Goal: Task Accomplishment & Management: Use online tool/utility

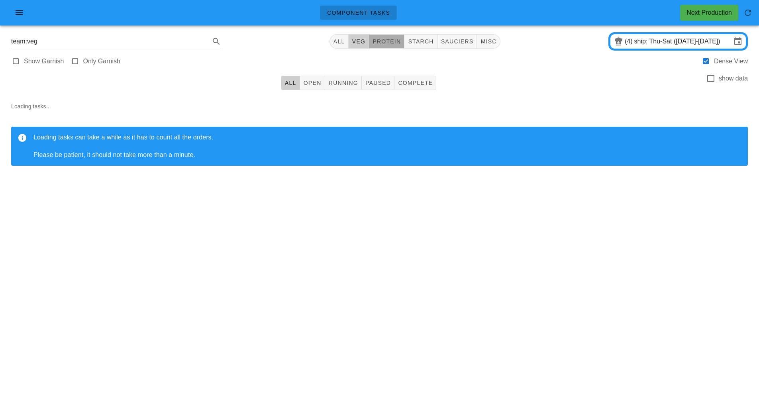
click at [387, 41] on span "protein" at bounding box center [386, 41] width 29 height 6
type input "team:protein"
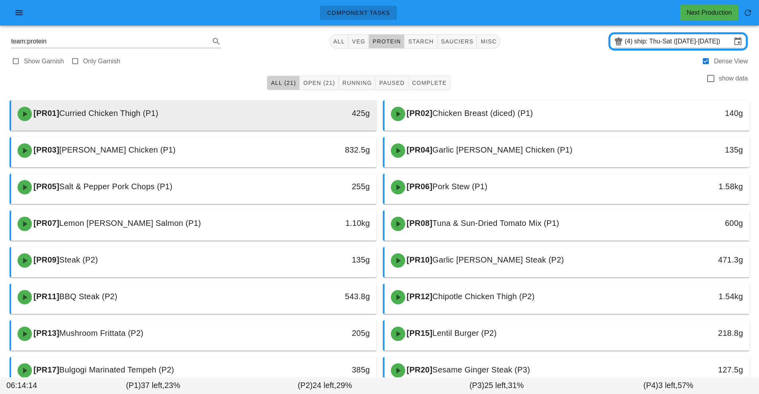
click at [178, 111] on div "[PR01] Curried Chicken Thigh (P1)" at bounding box center [148, 114] width 271 height 24
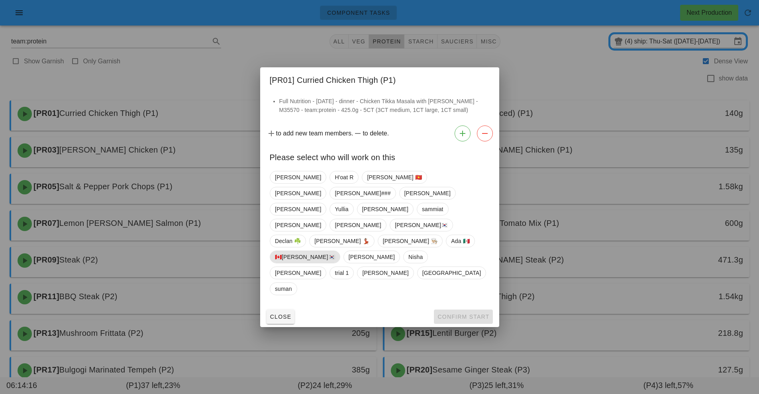
click at [335, 251] on span "🇨🇦[PERSON_NAME]🇰🇷" at bounding box center [305, 257] width 60 height 12
click at [464, 313] on span "Confirm Start" at bounding box center [463, 316] width 52 height 6
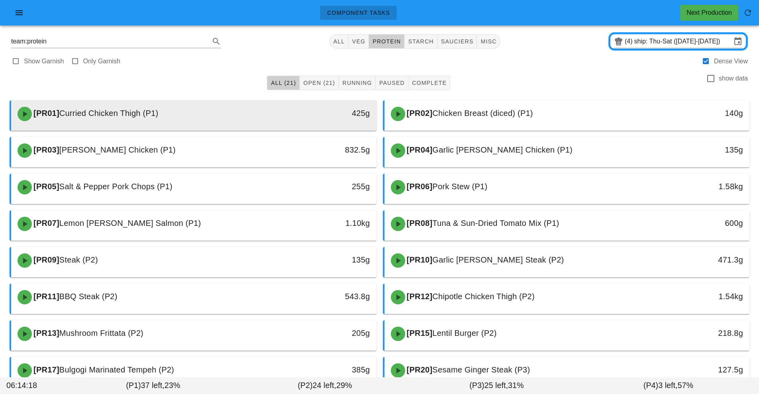
click at [210, 120] on div "[PR01] Curried Chicken Thigh (P1)" at bounding box center [148, 114] width 271 height 24
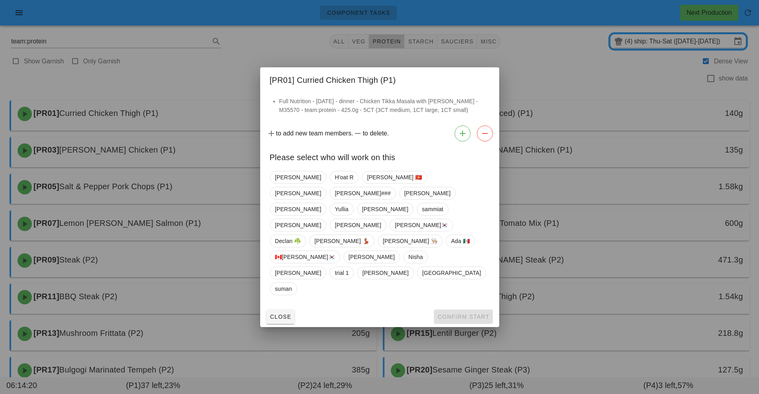
click at [174, 120] on div at bounding box center [379, 197] width 759 height 394
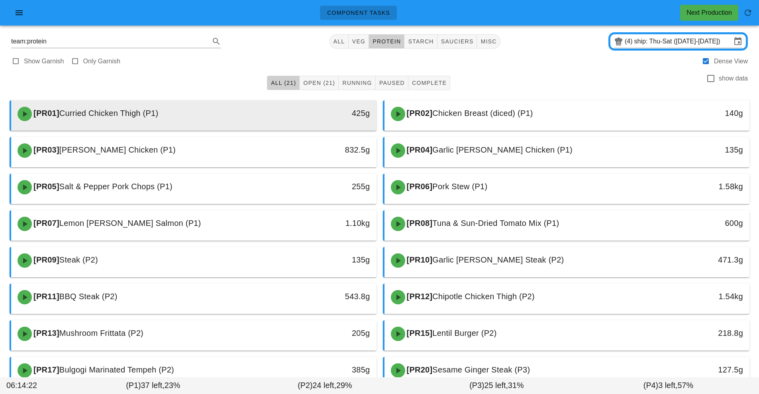
click at [272, 119] on div "[PR01] Curried Chicken Thigh (P1)" at bounding box center [148, 114] width 271 height 24
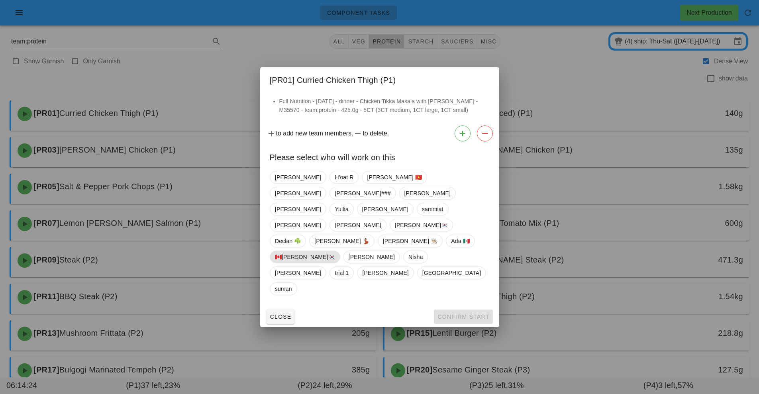
click at [335, 251] on span "🇨🇦[PERSON_NAME]🇰🇷" at bounding box center [305, 257] width 60 height 12
click at [473, 309] on button "Confirm Start" at bounding box center [463, 316] width 59 height 14
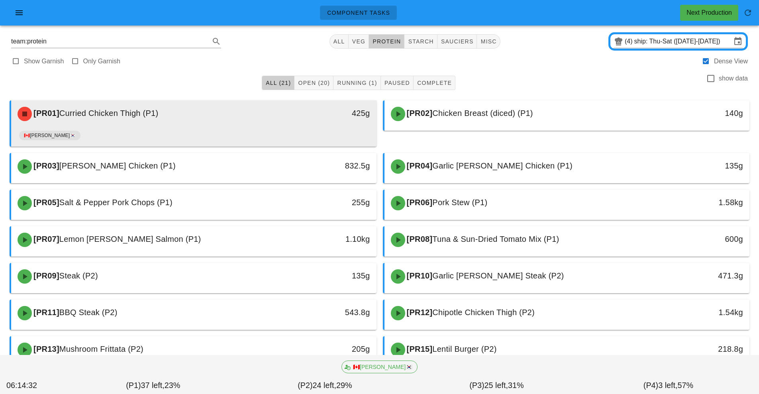
click at [302, 132] on div "🇨🇦[PERSON_NAME]🇰🇷" at bounding box center [193, 136] width 349 height 19
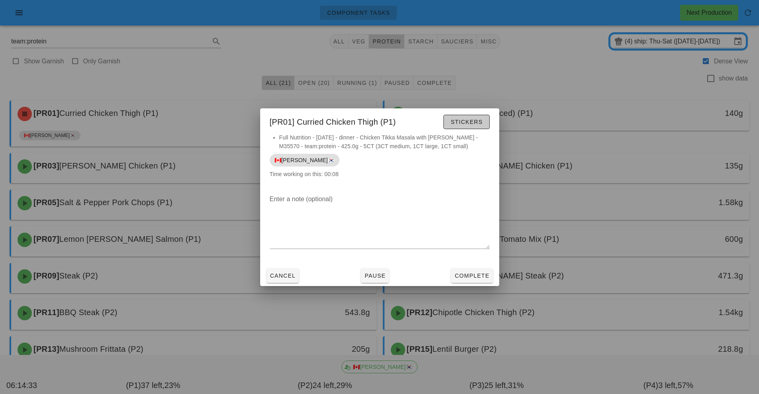
click at [473, 122] on span "Stickers" at bounding box center [466, 122] width 32 height 6
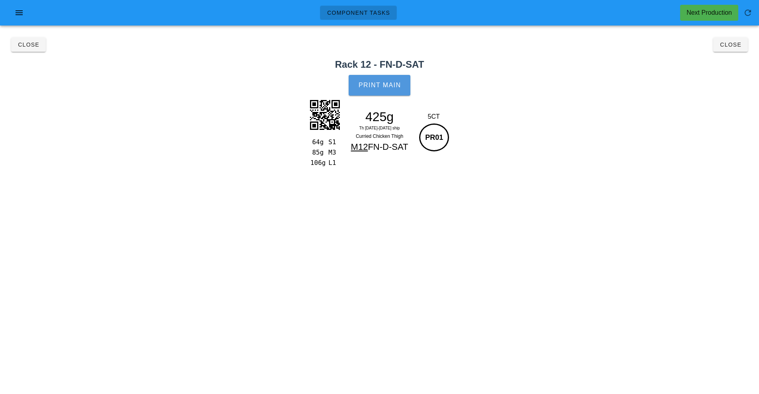
click at [397, 92] on button "Print Main" at bounding box center [378, 85] width 61 height 21
click at [747, 47] on button "Close" at bounding box center [730, 44] width 35 height 14
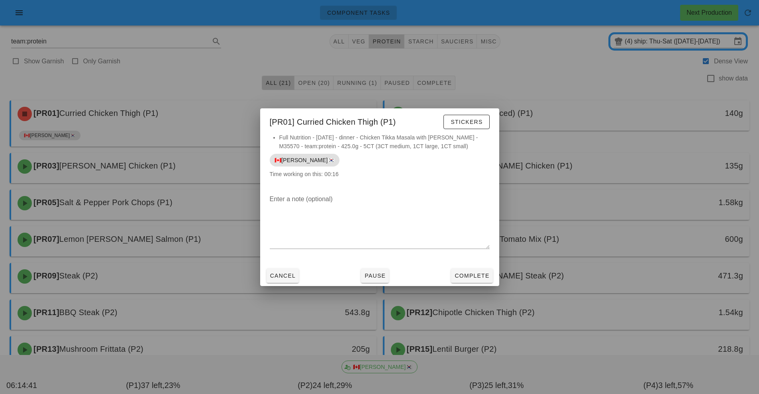
click at [427, 330] on div at bounding box center [379, 197] width 759 height 394
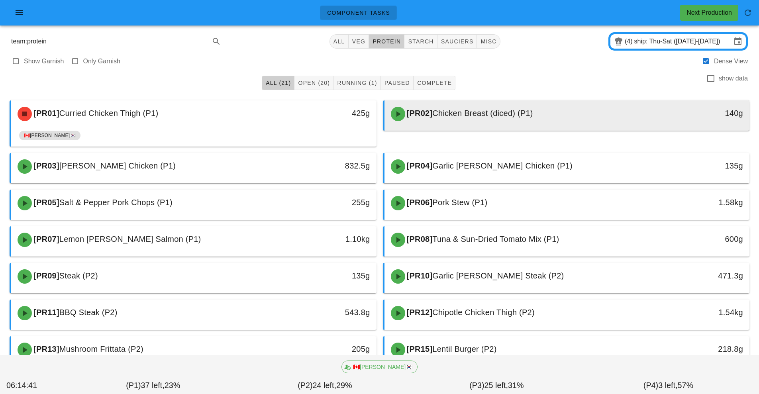
click at [561, 127] on div at bounding box center [566, 128] width 349 height 3
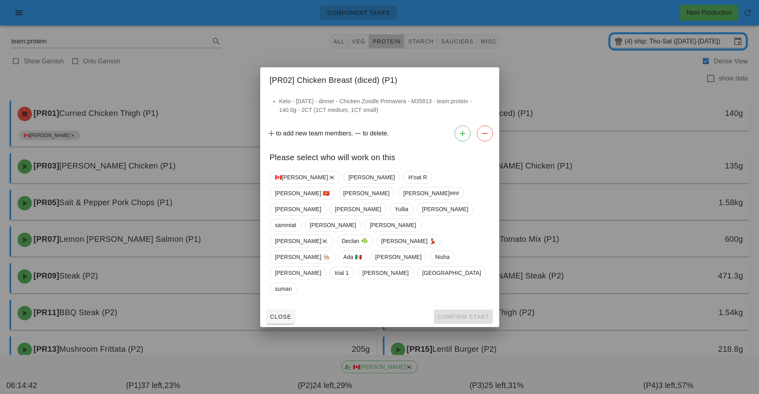
click at [510, 120] on div at bounding box center [379, 197] width 759 height 394
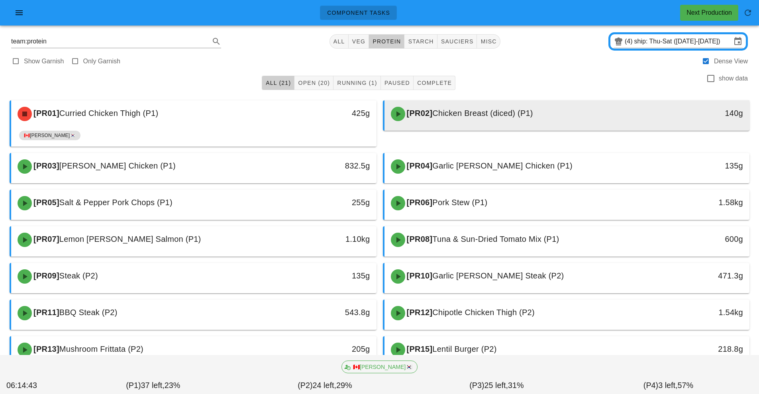
click at [502, 116] on span "Chicken Breast (diced) (P1)" at bounding box center [482, 113] width 100 height 9
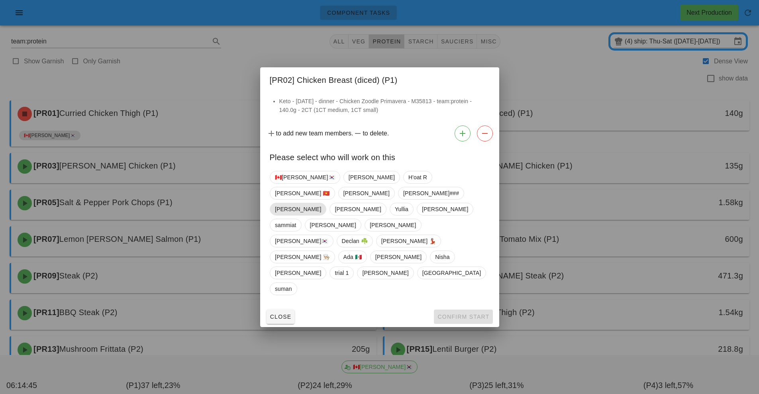
click at [292, 215] on span "[PERSON_NAME]" at bounding box center [298, 209] width 57 height 13
click at [294, 183] on span "🇨🇦[PERSON_NAME]🇰🇷" at bounding box center [305, 177] width 60 height 12
click at [288, 215] on span "[PERSON_NAME]" at bounding box center [297, 209] width 46 height 13
click at [474, 309] on button "Confirm Start" at bounding box center [463, 316] width 59 height 14
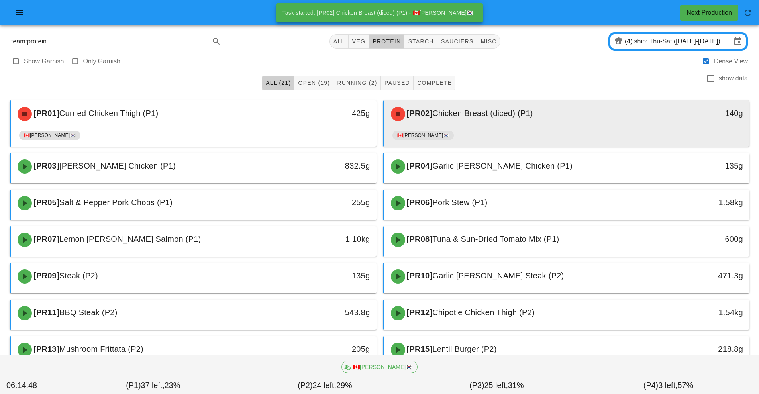
click at [475, 131] on div "🇨🇦[PERSON_NAME]🇰🇷" at bounding box center [566, 136] width 349 height 19
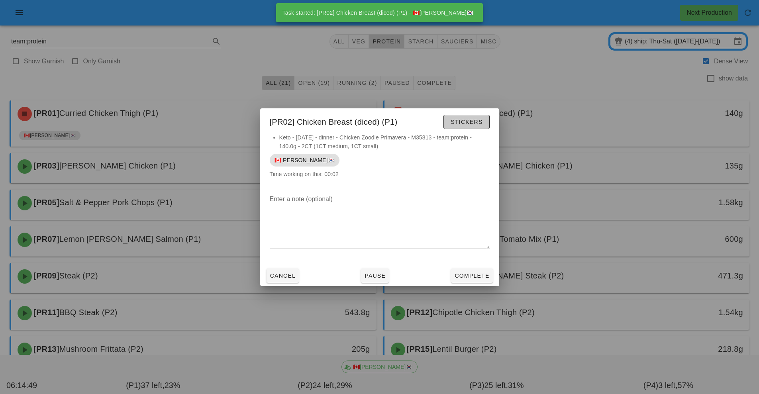
click at [479, 125] on span "Stickers" at bounding box center [466, 122] width 32 height 6
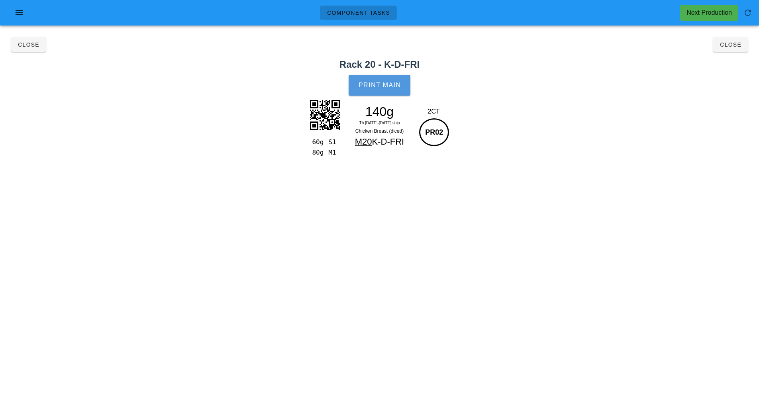
click at [398, 81] on button "Print Main" at bounding box center [378, 85] width 61 height 21
click at [730, 50] on button "Close" at bounding box center [730, 44] width 35 height 14
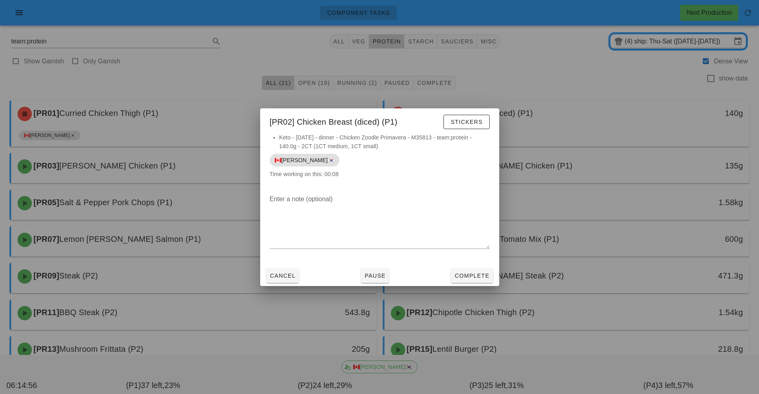
click at [164, 176] on div at bounding box center [379, 197] width 759 height 394
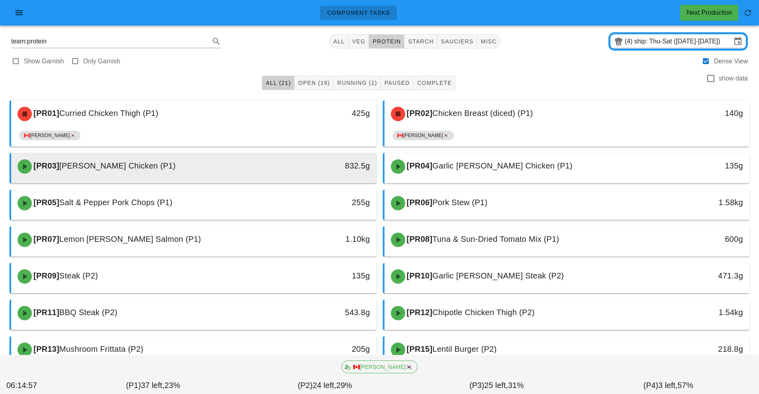
click at [172, 170] on div "[PR03] [PERSON_NAME] Chicken (P1)" at bounding box center [148, 167] width 271 height 24
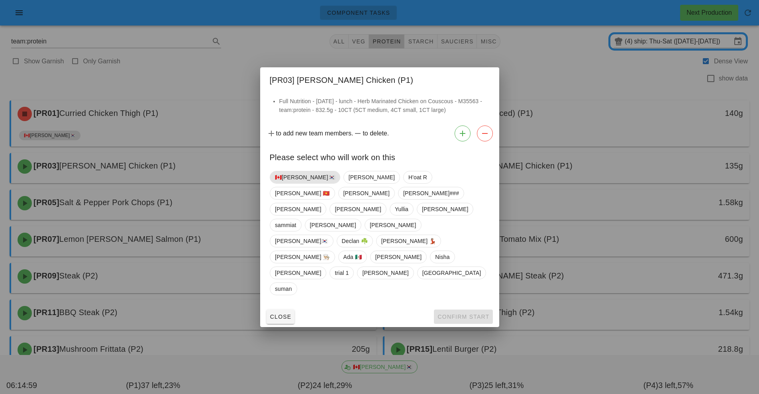
click at [284, 183] on span "🇨🇦[PERSON_NAME]🇰🇷" at bounding box center [305, 177] width 60 height 12
click at [467, 313] on span "Confirm Start" at bounding box center [463, 316] width 52 height 6
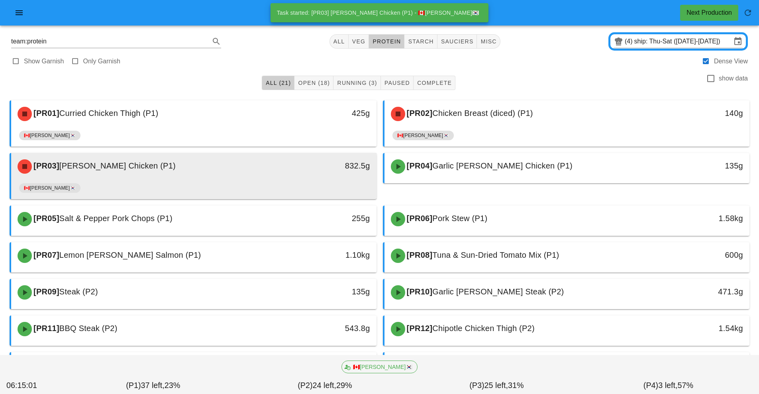
click at [300, 168] on div "832.5g" at bounding box center [329, 165] width 81 height 13
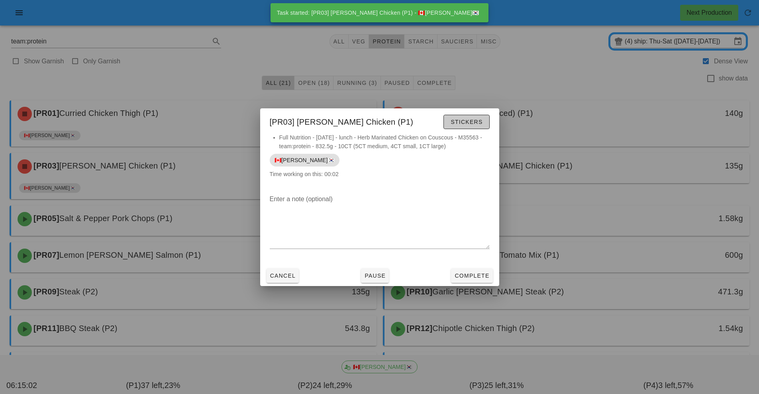
click at [484, 128] on button "Stickers" at bounding box center [466, 122] width 46 height 14
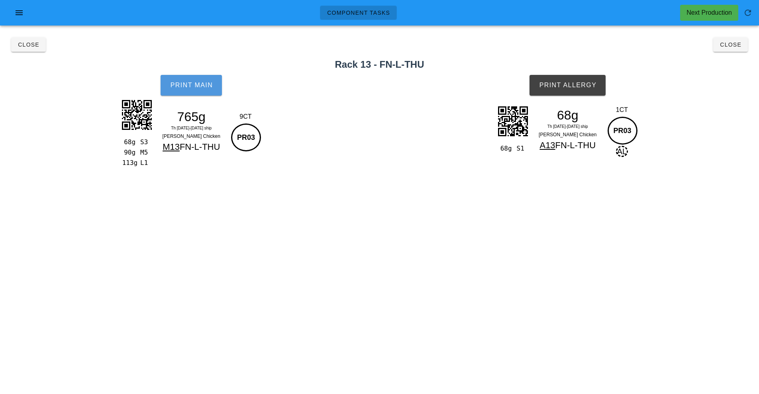
click at [190, 93] on button "Print Main" at bounding box center [191, 85] width 61 height 21
click at [594, 90] on button "Print Allergy" at bounding box center [567, 85] width 76 height 21
click at [738, 43] on span "Close" at bounding box center [730, 44] width 22 height 6
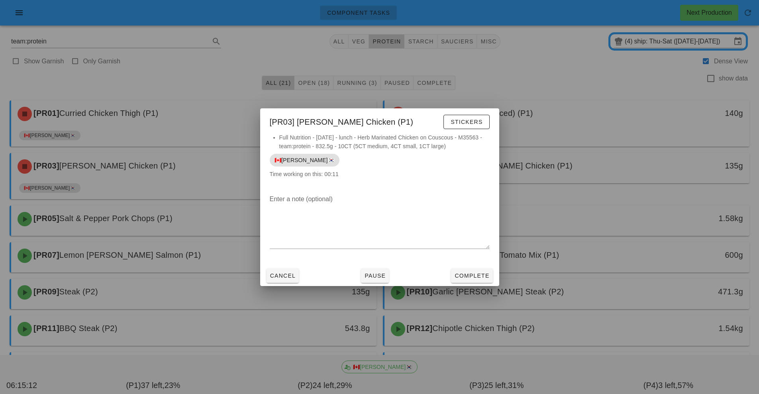
click at [576, 235] on div at bounding box center [379, 197] width 759 height 394
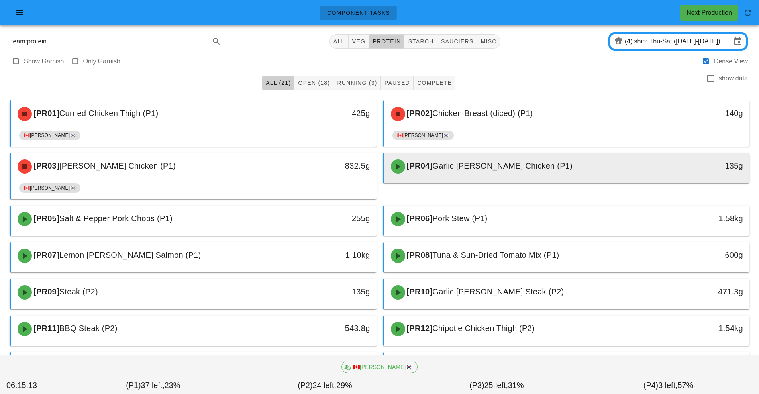
click at [503, 176] on div "[PR04] Garlic [PERSON_NAME] Chicken (P1)" at bounding box center [521, 167] width 271 height 24
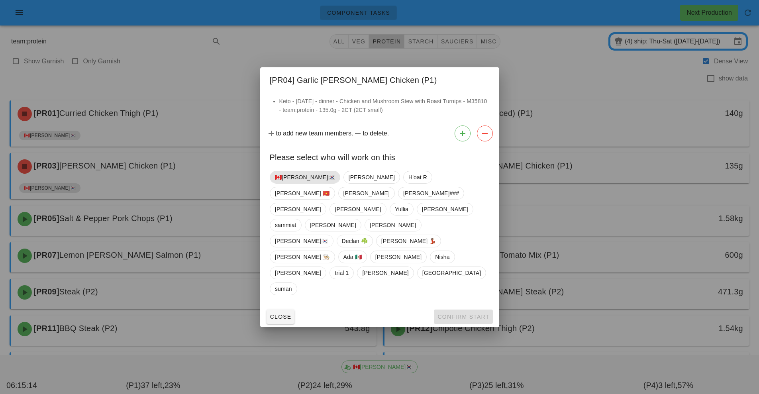
click at [289, 183] on span "🇨🇦[PERSON_NAME]🇰🇷" at bounding box center [305, 177] width 60 height 12
click at [464, 309] on button "Confirm Start" at bounding box center [463, 316] width 59 height 14
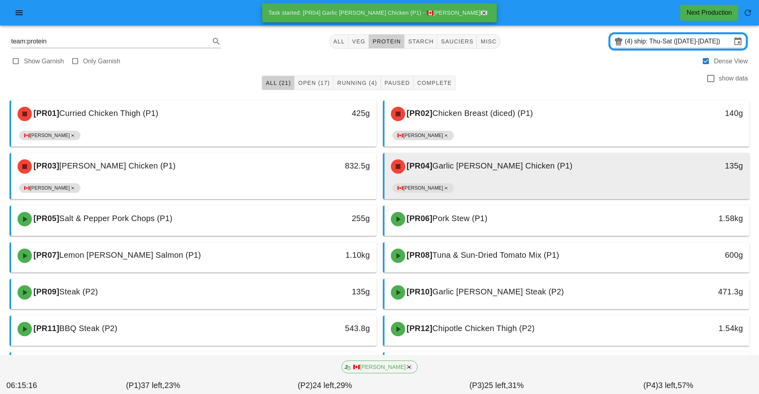
click at [447, 182] on div "🇨🇦[PERSON_NAME]🇰🇷" at bounding box center [566, 189] width 349 height 19
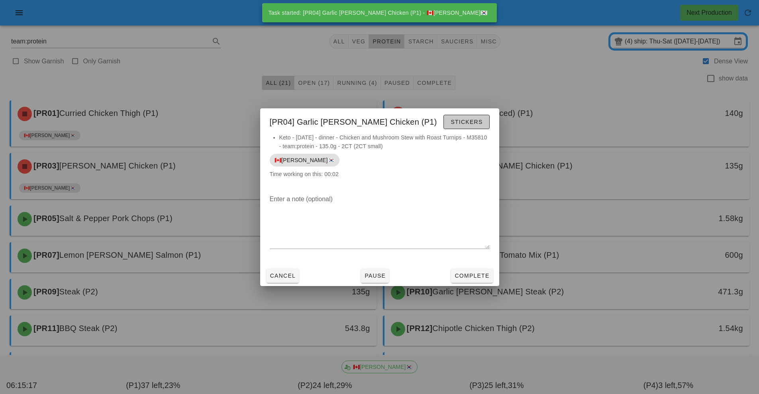
click at [480, 126] on button "Stickers" at bounding box center [466, 122] width 46 height 14
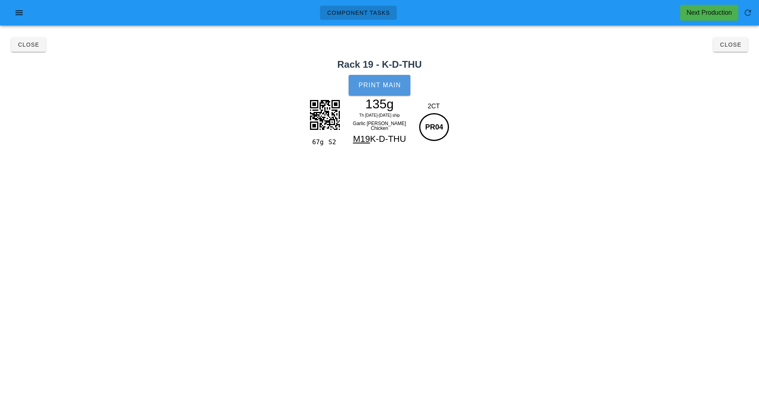
click at [392, 83] on span "Print Main" at bounding box center [379, 85] width 43 height 7
click at [732, 49] on button "Close" at bounding box center [730, 44] width 35 height 14
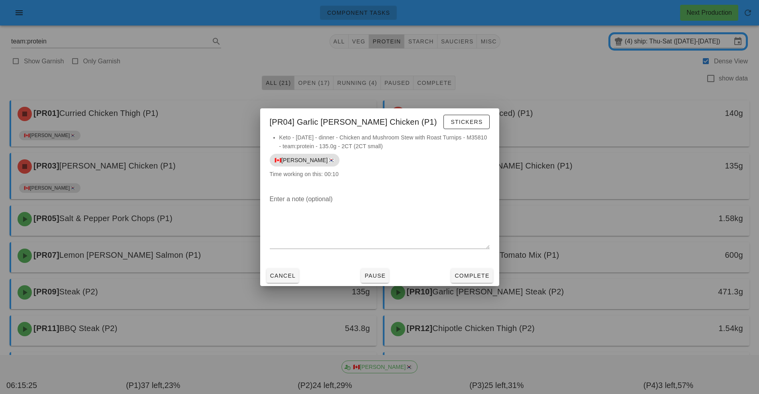
click at [551, 298] on div at bounding box center [379, 197] width 759 height 394
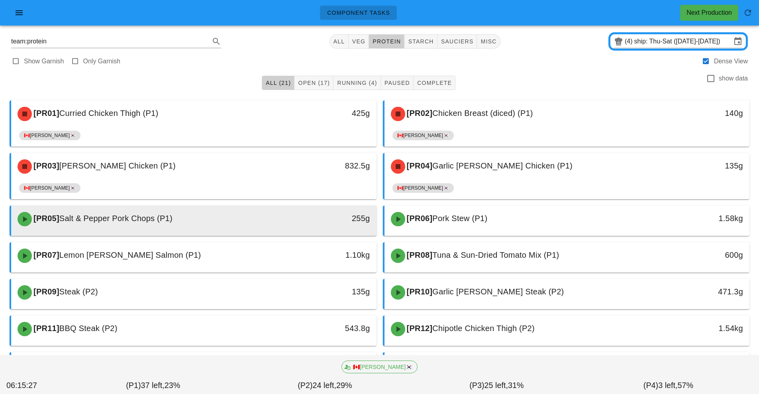
click at [269, 234] on div at bounding box center [193, 234] width 349 height 3
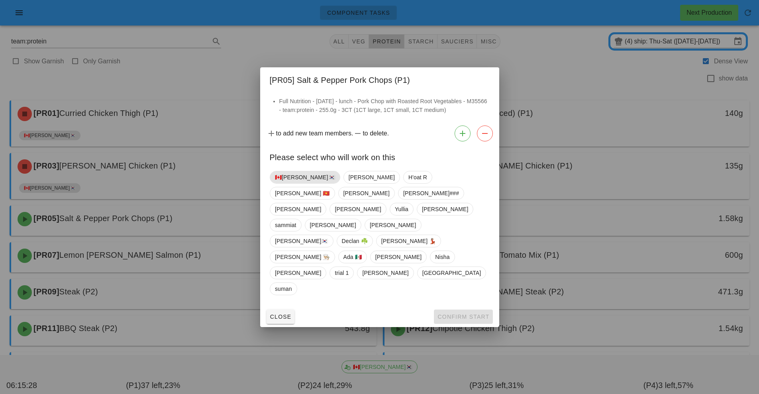
click at [297, 183] on span "🇨🇦[PERSON_NAME]🇰🇷" at bounding box center [305, 177] width 60 height 12
click at [471, 309] on button "Confirm Start" at bounding box center [463, 316] width 59 height 14
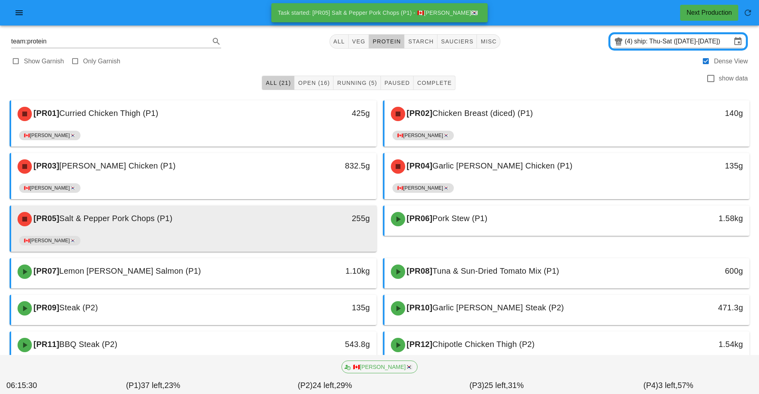
click at [320, 237] on div "🇨🇦[PERSON_NAME]🇰🇷" at bounding box center [193, 242] width 349 height 19
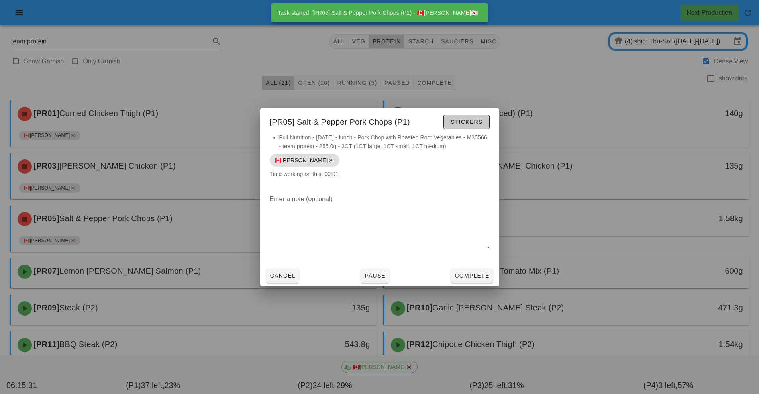
click at [477, 124] on span "Stickers" at bounding box center [466, 122] width 32 height 6
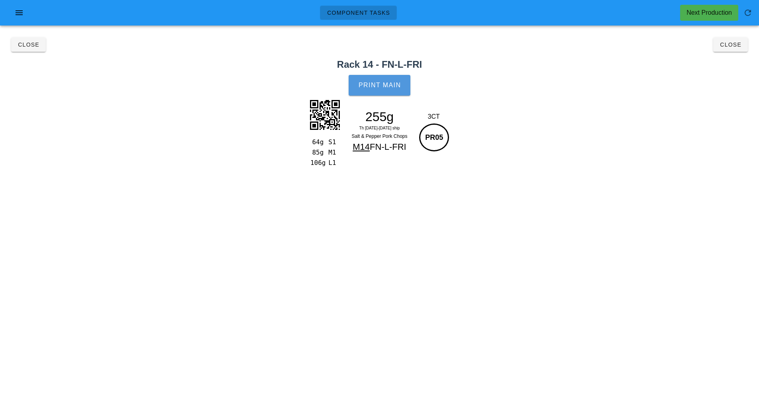
click at [394, 80] on button "Print Main" at bounding box center [378, 85] width 61 height 21
click at [734, 47] on span "Close" at bounding box center [730, 44] width 22 height 6
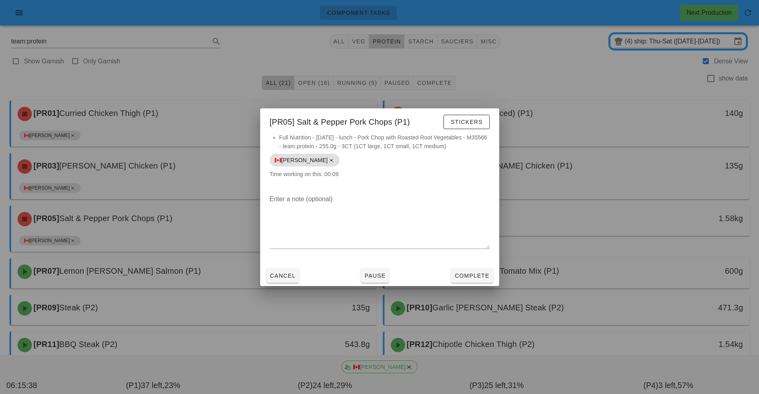
click at [570, 281] on div at bounding box center [379, 197] width 759 height 394
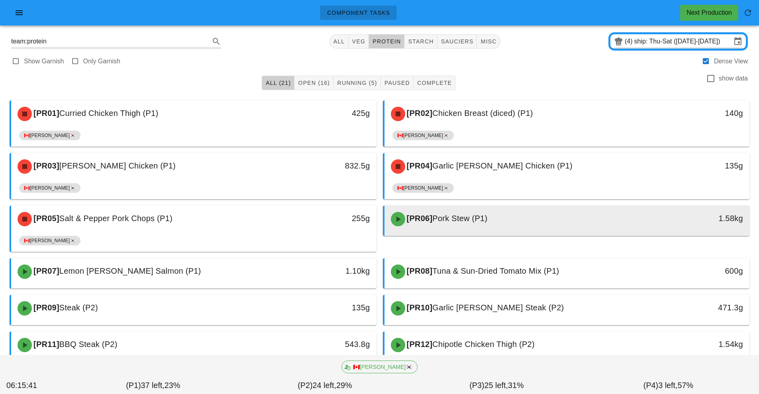
click at [470, 223] on div "[PR06] Pork Stew (P1)" at bounding box center [521, 219] width 271 height 24
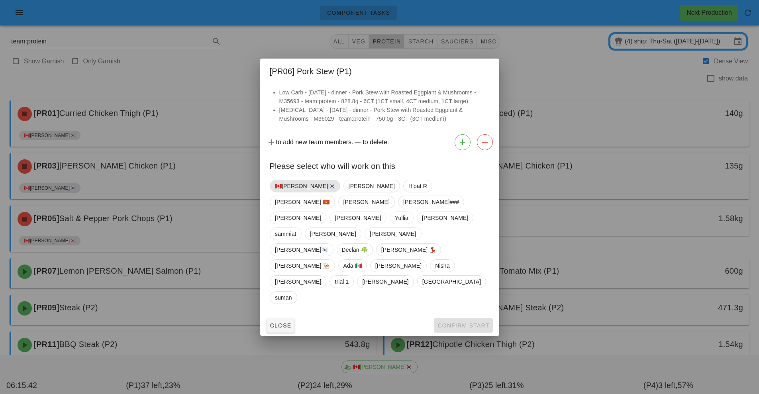
click at [284, 192] on span "🇨🇦[PERSON_NAME]🇰🇷" at bounding box center [305, 186] width 60 height 12
click at [469, 318] on button "Confirm Start" at bounding box center [463, 325] width 59 height 14
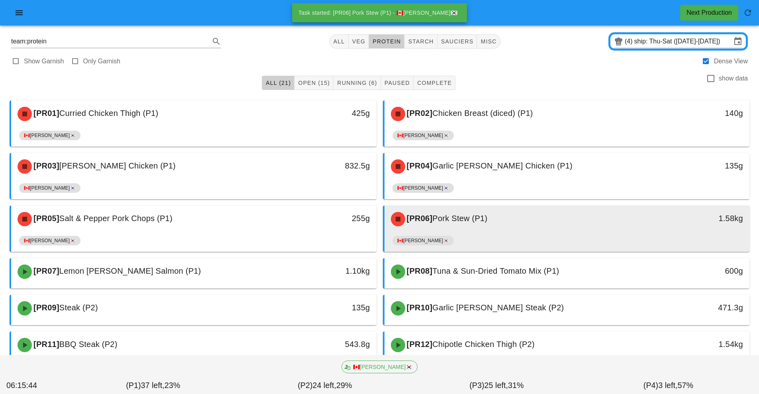
click at [465, 222] on span "Pork Stew (P1)" at bounding box center [459, 218] width 55 height 9
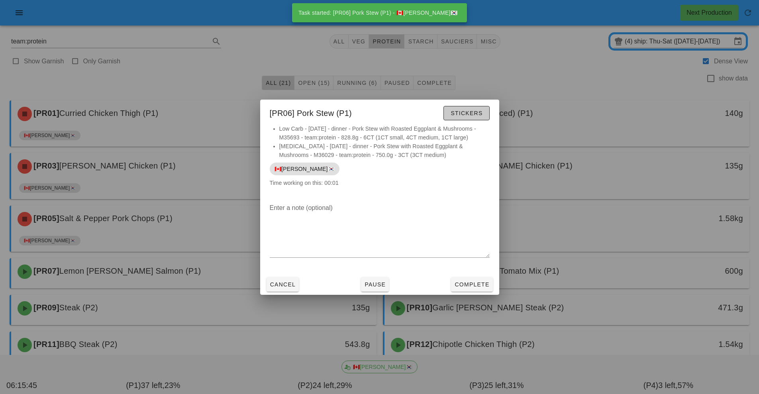
click at [475, 116] on span "Stickers" at bounding box center [466, 113] width 32 height 6
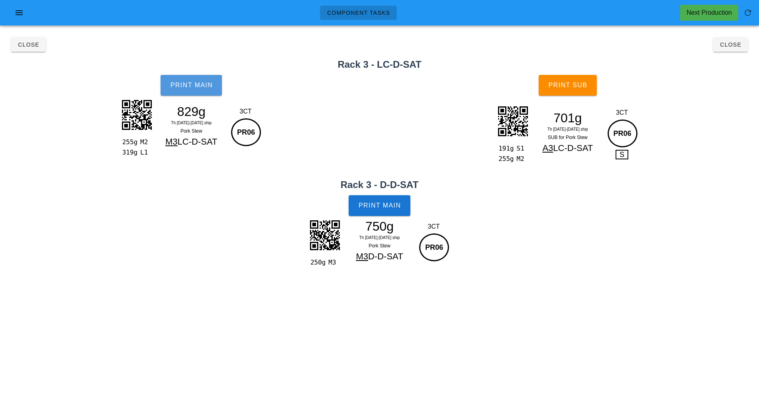
click at [200, 88] on span "Print Main" at bounding box center [191, 85] width 43 height 7
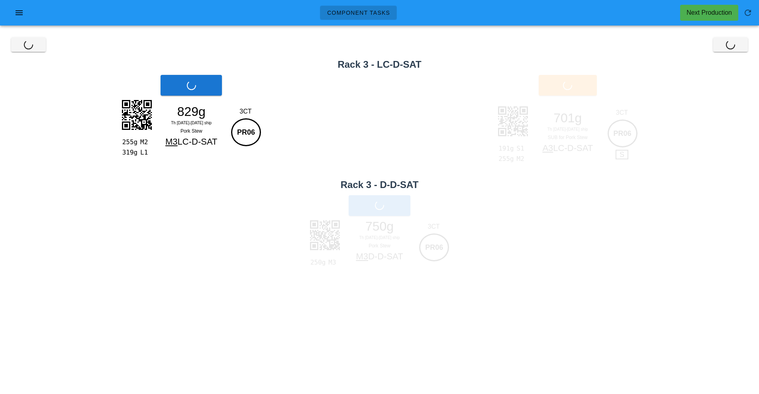
click at [209, 125] on div "829g Th [DATE]-[DATE] ship Pork Stew M3 LC-D-SAT" at bounding box center [191, 127] width 72 height 43
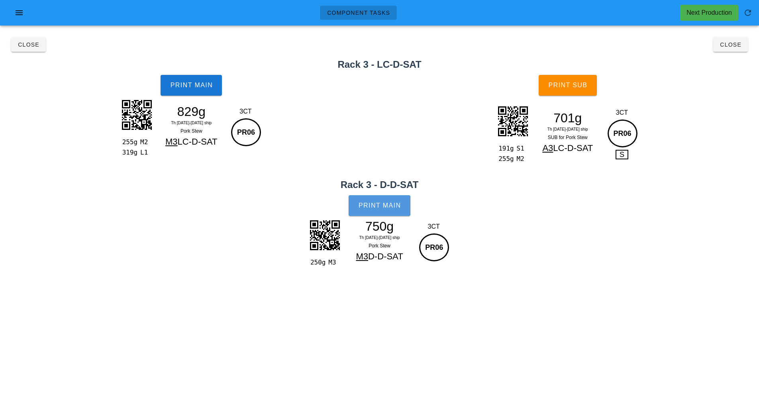
click at [374, 213] on button "Print Main" at bounding box center [378, 205] width 61 height 21
click at [567, 90] on button "Print Sub" at bounding box center [567, 85] width 58 height 21
click at [726, 44] on span "Close" at bounding box center [730, 44] width 22 height 6
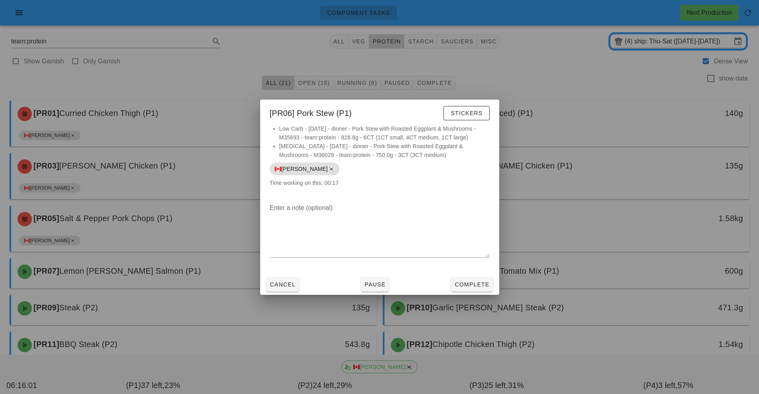
click at [552, 305] on div at bounding box center [379, 197] width 759 height 394
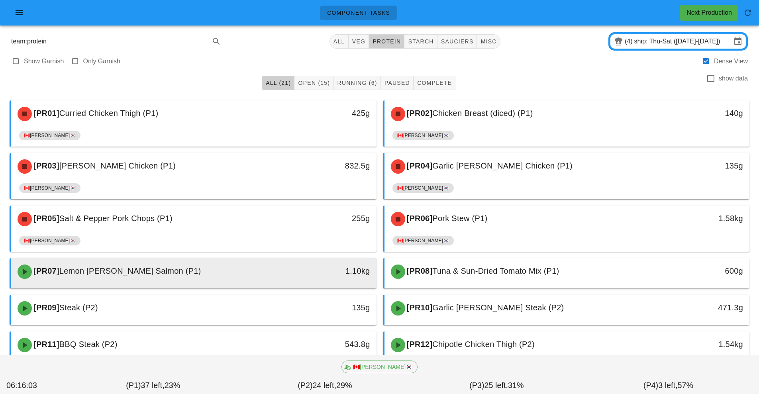
click at [283, 279] on div "[PR07] Lemon [PERSON_NAME] Salmon (P1)" at bounding box center [148, 272] width 271 height 24
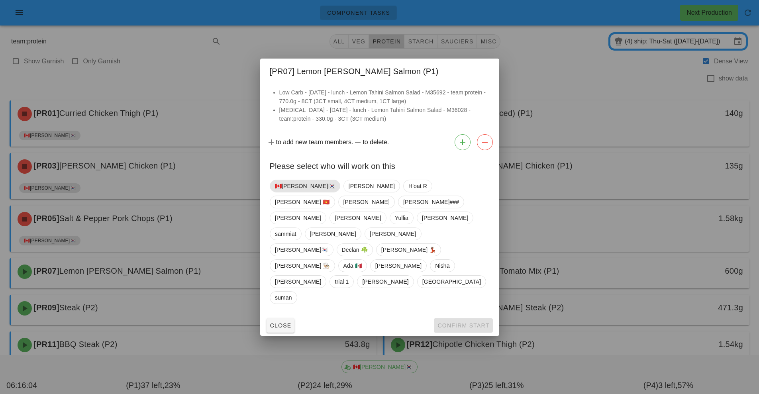
click at [296, 192] on span "🇨🇦[PERSON_NAME]🇰🇷" at bounding box center [305, 186] width 60 height 12
click at [464, 318] on button "Confirm Start" at bounding box center [463, 325] width 59 height 14
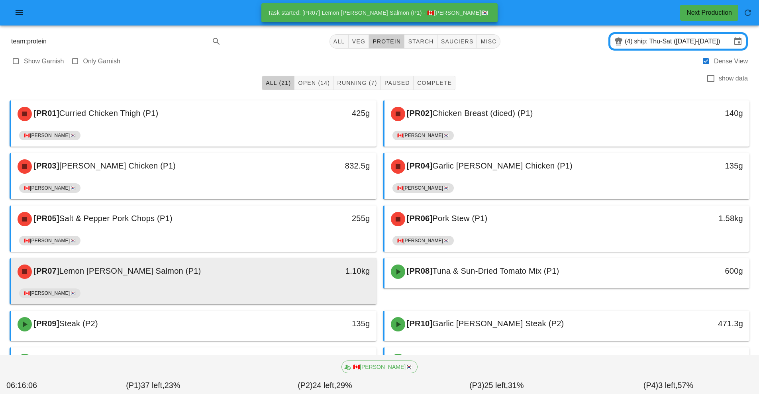
click at [310, 292] on div "🇨🇦[PERSON_NAME]🇰🇷" at bounding box center [193, 294] width 349 height 19
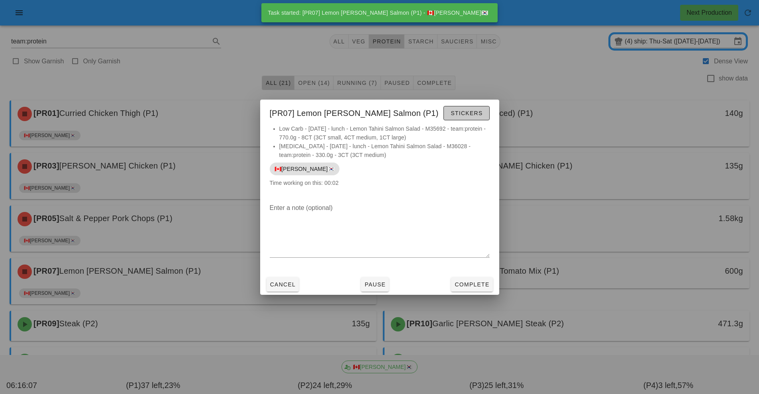
click at [472, 118] on button "Stickers" at bounding box center [466, 113] width 46 height 14
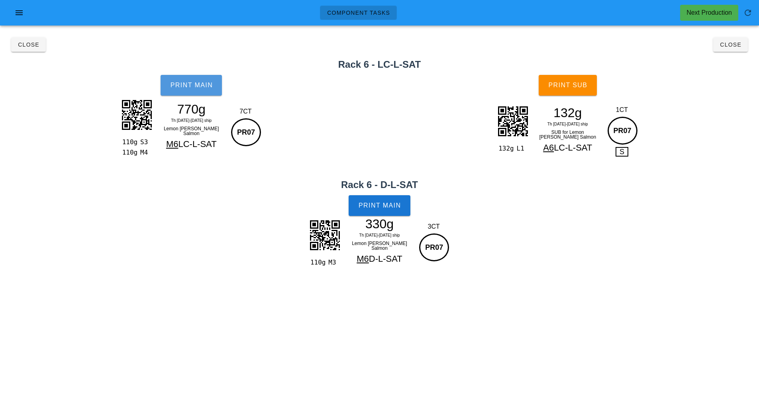
click at [190, 88] on span "Print Main" at bounding box center [191, 85] width 43 height 7
click at [405, 206] on button "Print Main" at bounding box center [378, 205] width 61 height 21
click at [579, 90] on button "Print Sub" at bounding box center [567, 85] width 58 height 21
click at [736, 49] on button "Close" at bounding box center [730, 44] width 35 height 14
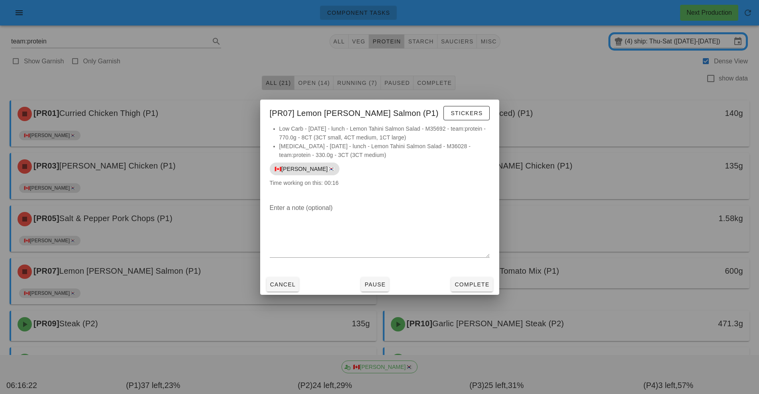
click at [603, 240] on div at bounding box center [379, 197] width 759 height 394
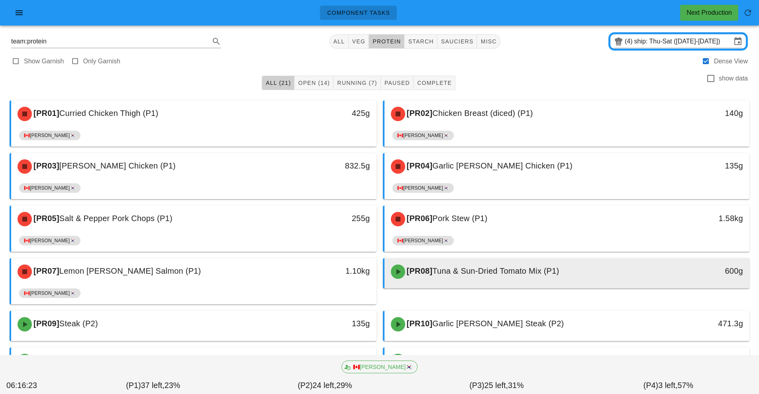
click at [474, 274] on span "Tuna & Sun-Dried Tomato Mix (P1)" at bounding box center [495, 270] width 127 height 9
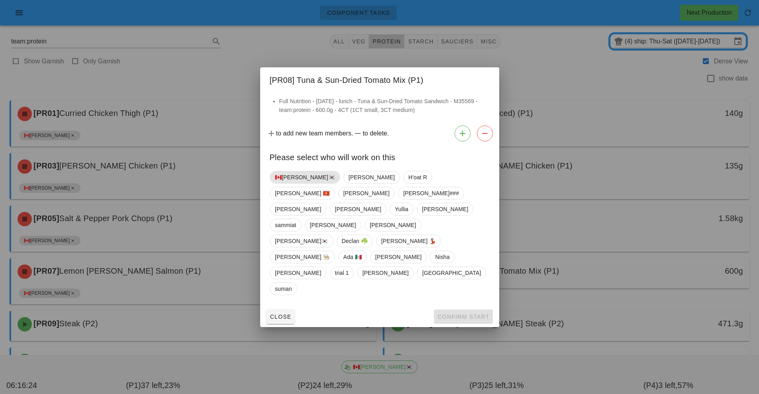
click at [294, 183] on span "🇨🇦[PERSON_NAME]🇰🇷" at bounding box center [305, 177] width 60 height 12
click at [471, 313] on span "Confirm Start" at bounding box center [463, 316] width 52 height 6
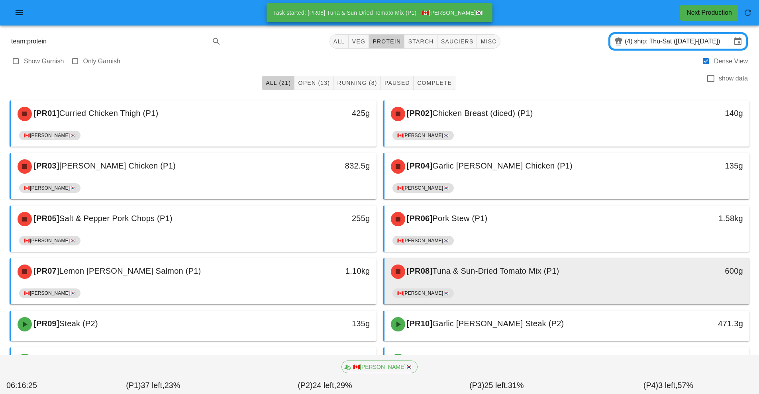
click at [487, 282] on div "[PR08] Tuna & Sun-Dried Tomato Mix (P1)" at bounding box center [521, 272] width 271 height 24
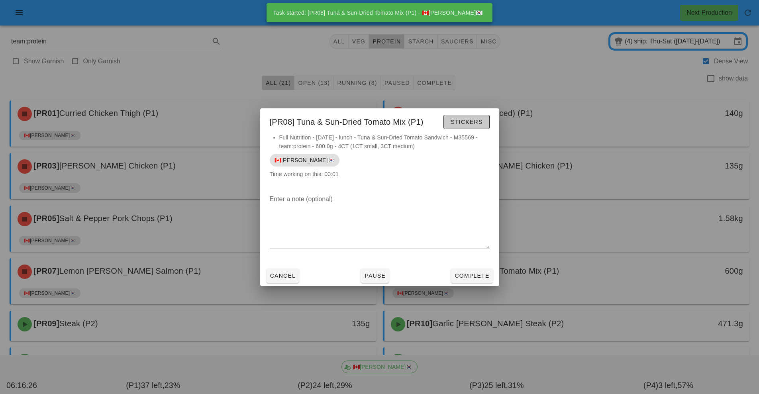
click at [476, 122] on span "Stickers" at bounding box center [466, 122] width 32 height 6
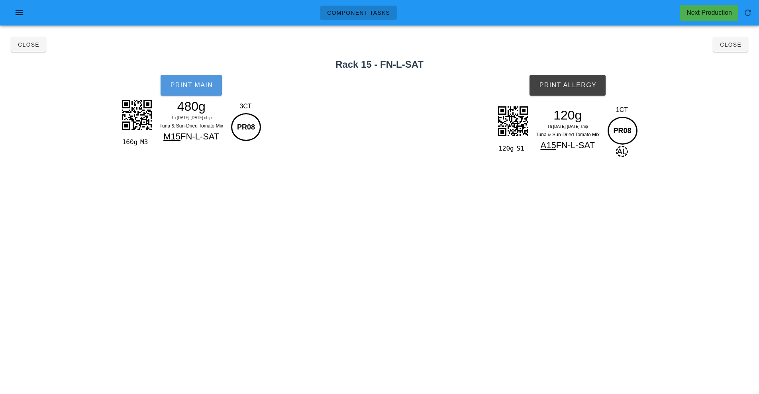
click at [192, 94] on button "Print Main" at bounding box center [191, 85] width 61 height 21
click at [602, 92] on button "Print Allergy" at bounding box center [567, 85] width 76 height 21
click at [732, 49] on button "Close" at bounding box center [730, 44] width 35 height 14
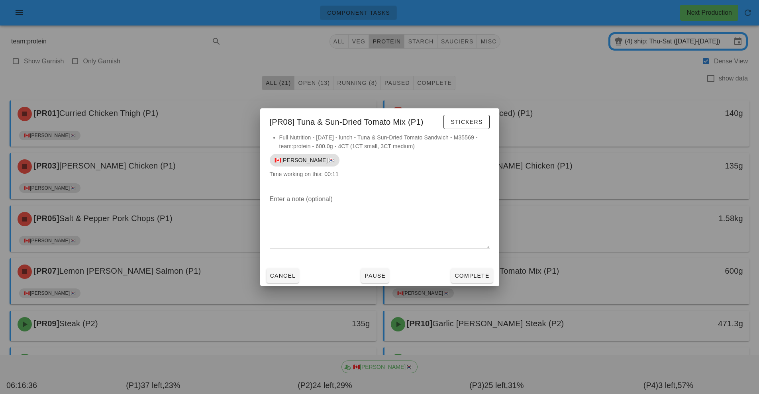
click at [543, 337] on div at bounding box center [379, 197] width 759 height 394
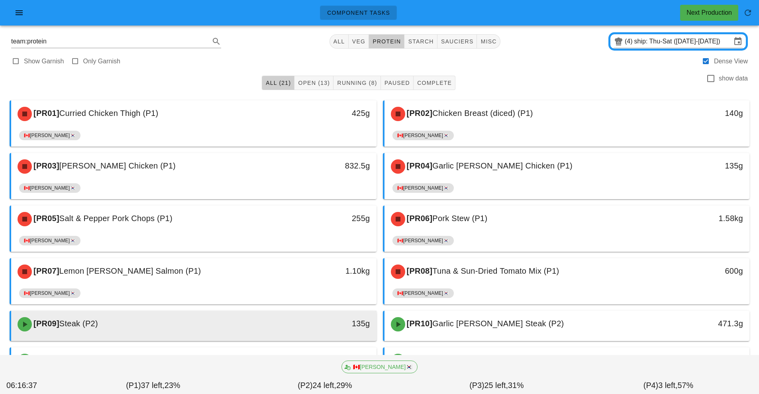
click at [285, 339] on div at bounding box center [193, 339] width 349 height 3
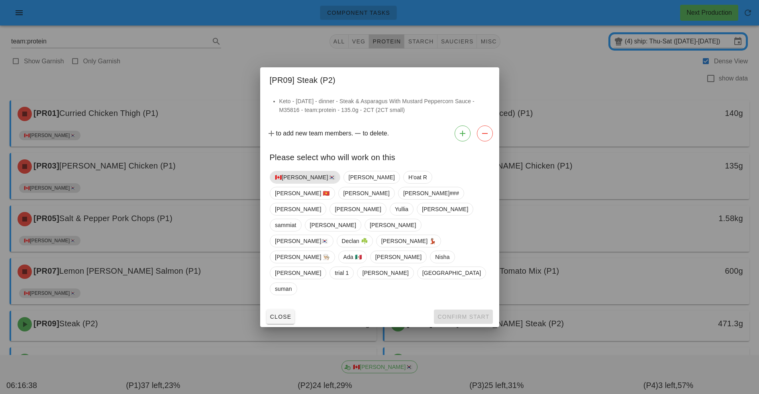
click at [300, 183] on span "🇨🇦[PERSON_NAME]🇰🇷" at bounding box center [305, 177] width 60 height 12
click at [462, 309] on button "Confirm Start" at bounding box center [463, 316] width 59 height 14
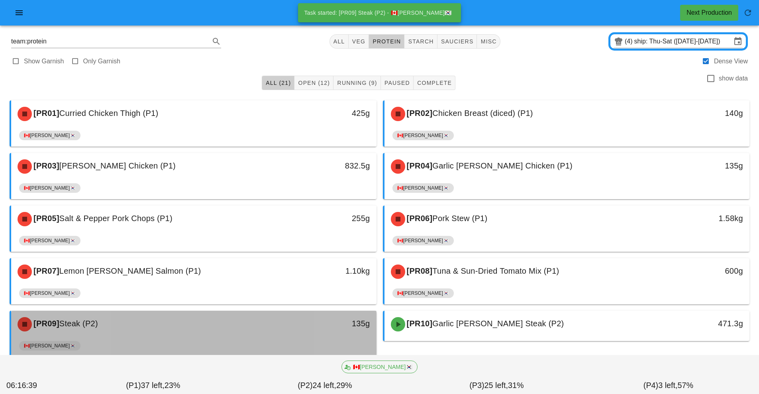
click at [289, 329] on div "135g" at bounding box center [329, 323] width 81 height 13
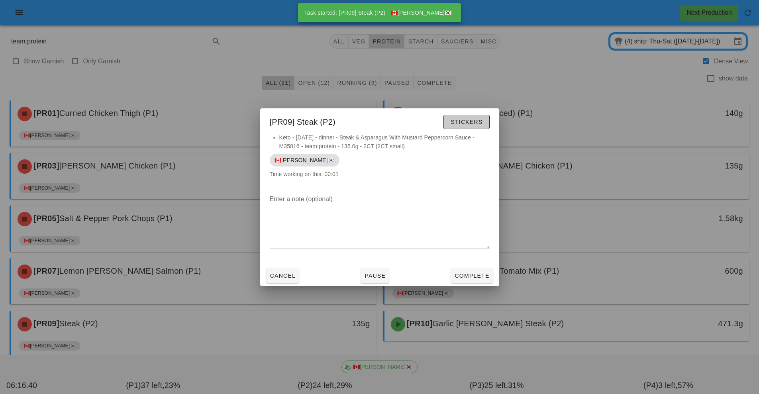
click at [476, 124] on span "Stickers" at bounding box center [466, 122] width 32 height 6
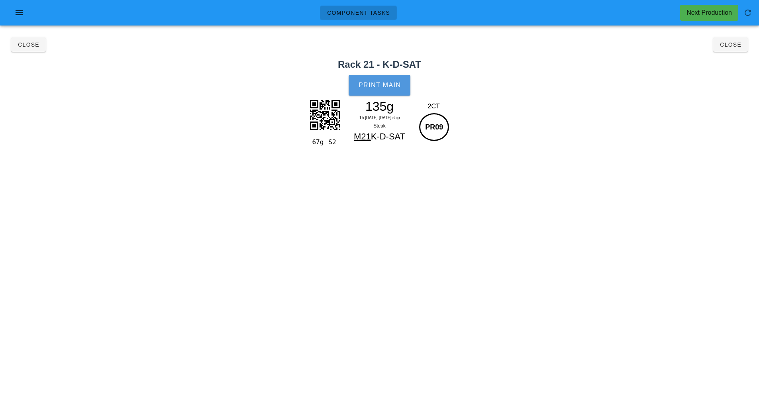
click at [401, 89] on button "Print Main" at bounding box center [378, 85] width 61 height 21
click at [737, 51] on button "Close" at bounding box center [730, 44] width 35 height 14
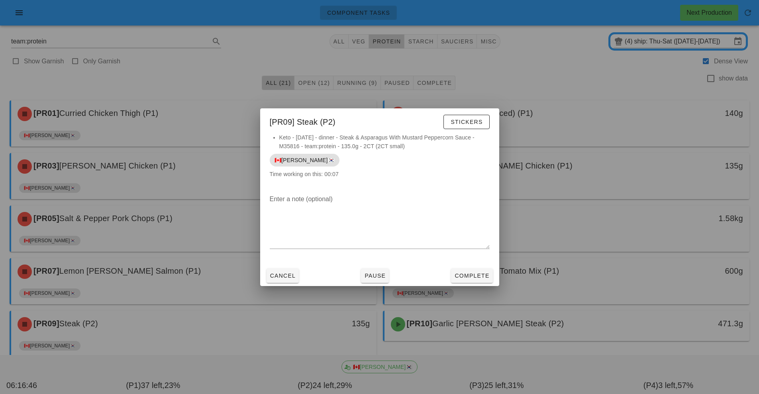
click at [474, 324] on div at bounding box center [379, 197] width 759 height 394
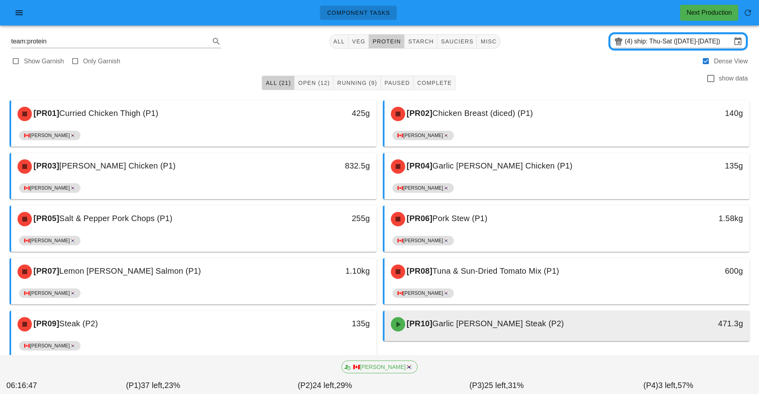
click at [487, 331] on div "[PR10] Garlic [PERSON_NAME] Steak (P2)" at bounding box center [521, 324] width 271 height 24
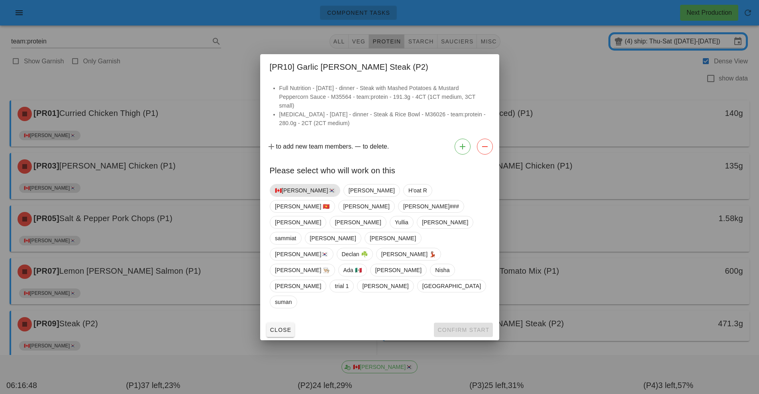
click at [293, 196] on span "🇨🇦[PERSON_NAME]🇰🇷" at bounding box center [305, 190] width 60 height 12
click at [462, 323] on button "Confirm Start" at bounding box center [463, 330] width 59 height 14
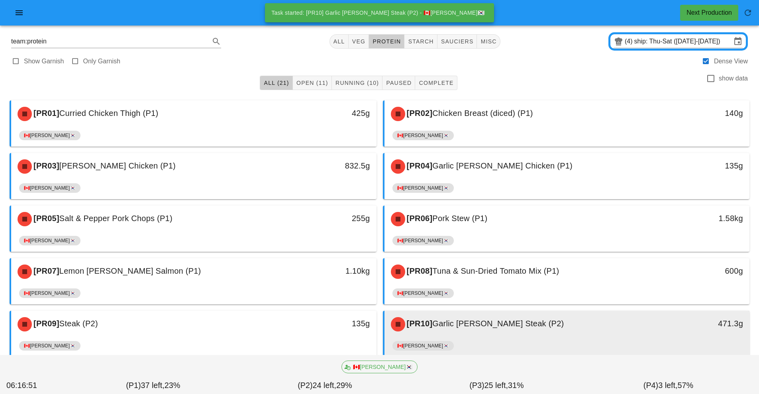
click at [485, 341] on div "🇨🇦[PERSON_NAME]🇰🇷" at bounding box center [566, 347] width 349 height 19
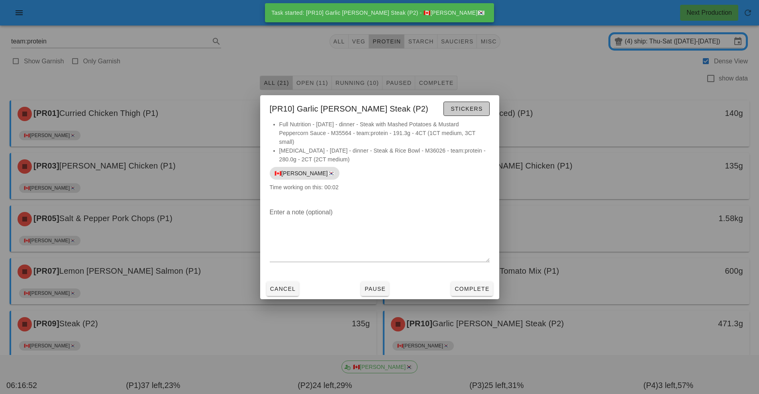
click at [478, 113] on button "Stickers" at bounding box center [466, 109] width 46 height 14
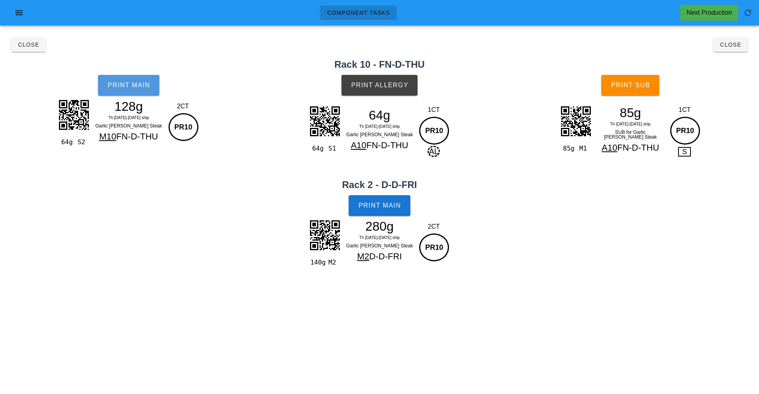
click at [137, 91] on button "Print Main" at bounding box center [128, 85] width 61 height 21
click at [397, 88] on span "Print Allergy" at bounding box center [379, 85] width 58 height 7
click at [397, 211] on button "Print Main" at bounding box center [378, 205] width 61 height 21
click at [639, 85] on span "Print Sub" at bounding box center [630, 85] width 39 height 7
click at [734, 59] on h2 "Rack 10 - FN-D-THU" at bounding box center [379, 64] width 749 height 14
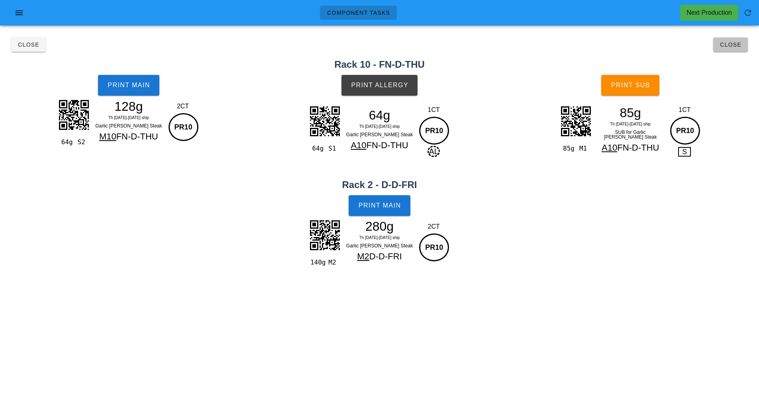
click at [732, 45] on span "Close" at bounding box center [730, 44] width 22 height 6
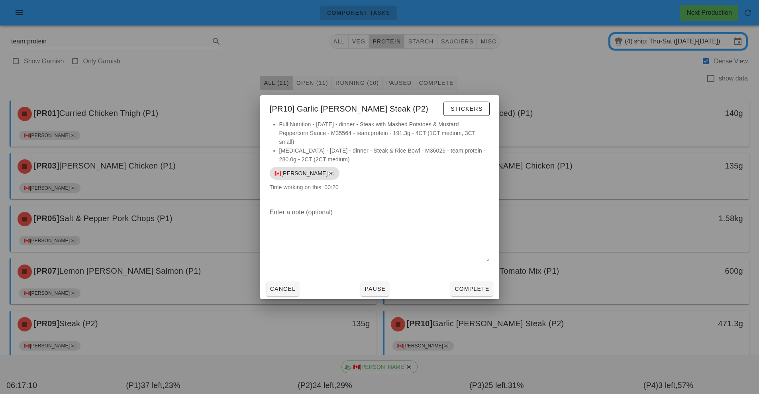
click at [348, 350] on div at bounding box center [379, 197] width 759 height 394
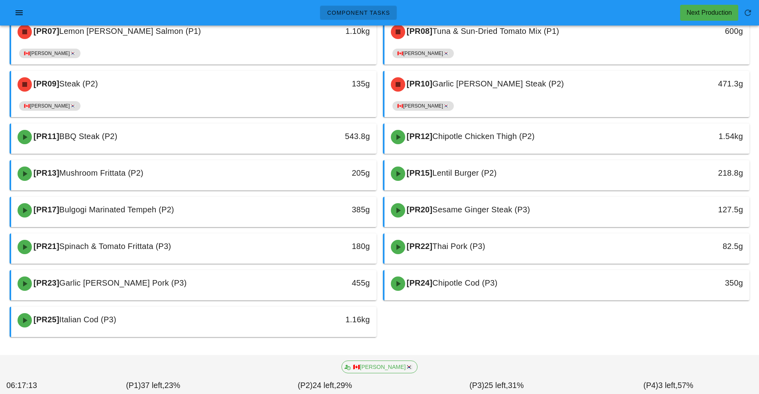
scroll to position [116, 0]
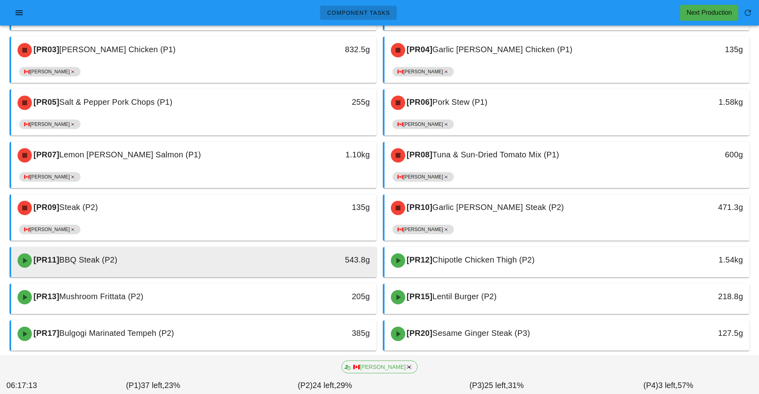
click at [215, 270] on div "[PR11] BBQ Steak (P2)" at bounding box center [148, 261] width 271 height 24
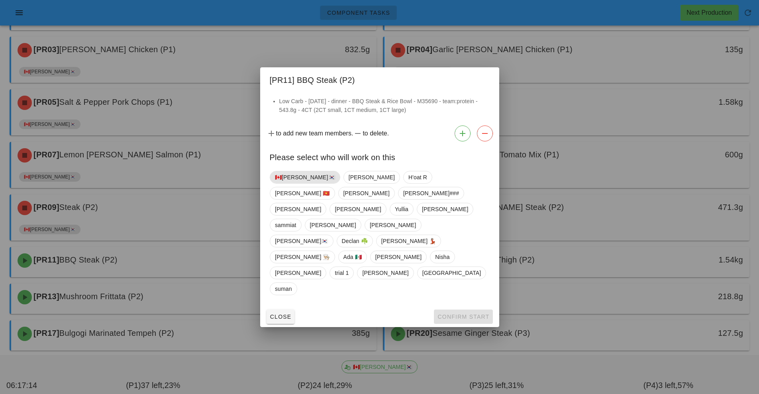
click at [291, 183] on span "🇨🇦[PERSON_NAME]🇰🇷" at bounding box center [305, 177] width 60 height 12
click at [466, 313] on span "Confirm Start" at bounding box center [463, 316] width 52 height 6
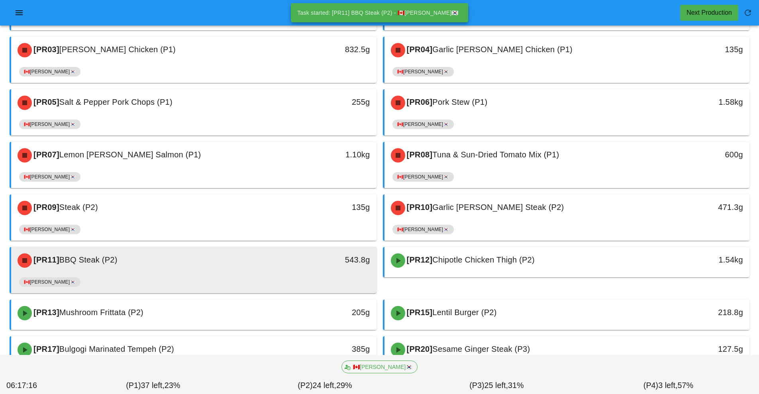
click at [255, 254] on div "[PR11] BBQ Steak (P2)" at bounding box center [148, 261] width 271 height 24
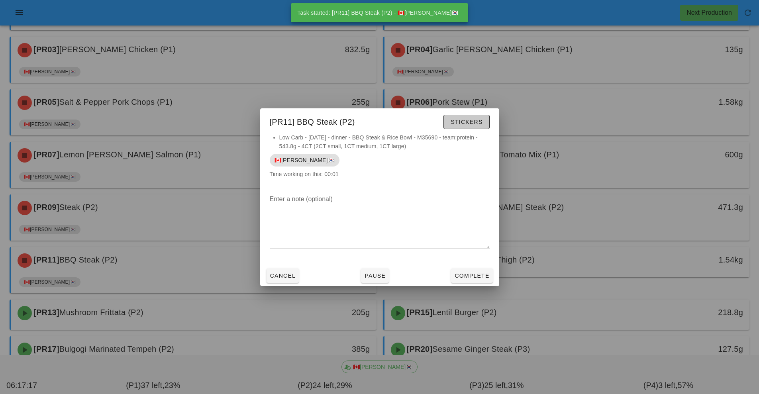
click at [471, 117] on button "Stickers" at bounding box center [466, 122] width 46 height 14
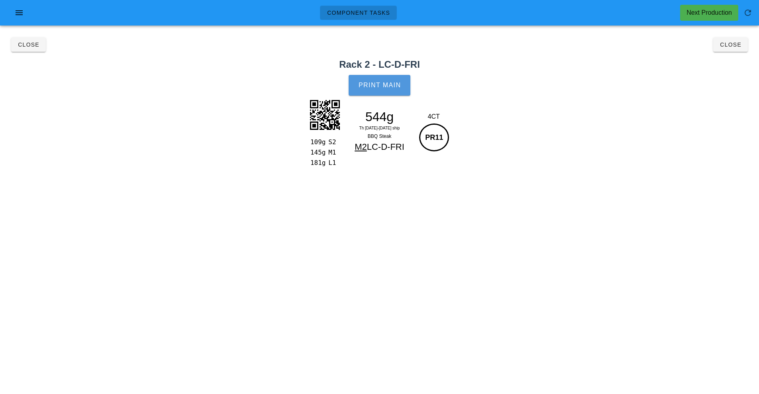
click at [385, 94] on button "Print Main" at bounding box center [378, 85] width 61 height 21
click at [734, 49] on button "Close" at bounding box center [730, 44] width 35 height 14
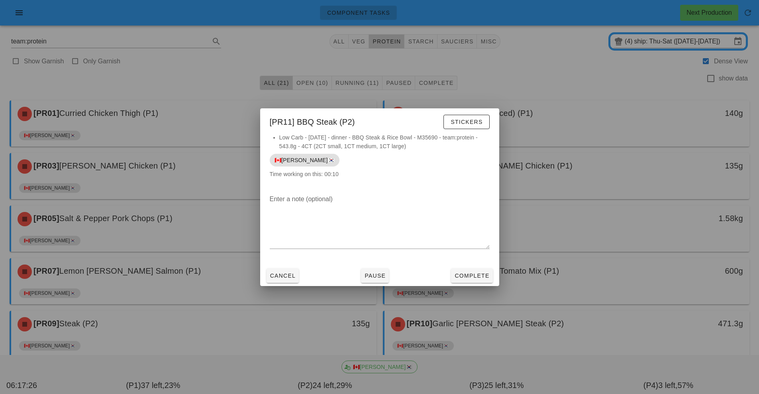
click at [487, 340] on div at bounding box center [379, 197] width 759 height 394
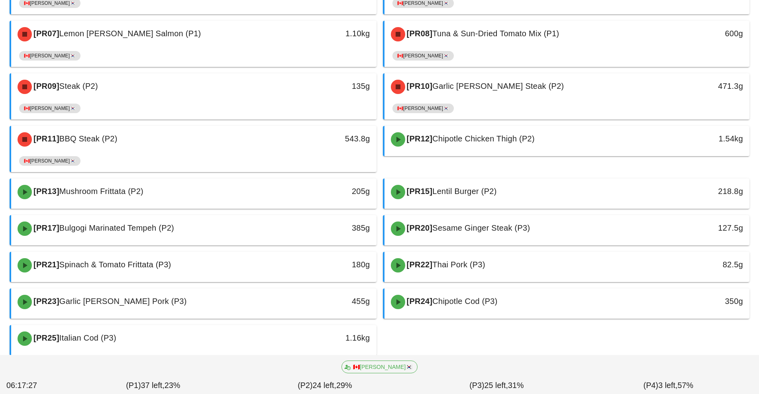
scroll to position [243, 0]
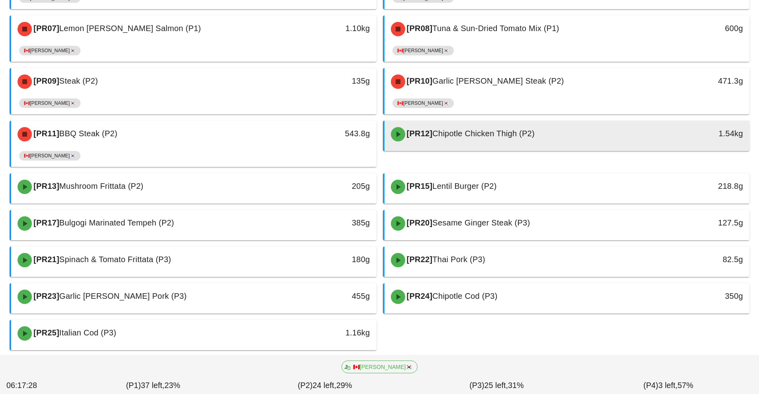
click at [458, 140] on div "[PR12] Chipotle Chicken Thigh (P2)" at bounding box center [521, 134] width 271 height 24
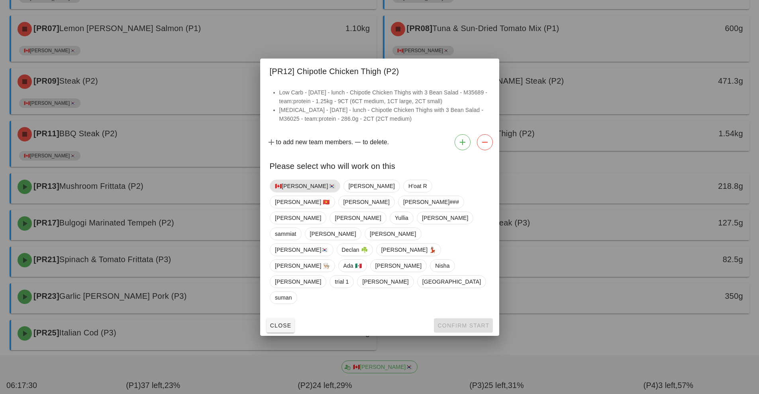
click at [297, 192] on span "🇨🇦[PERSON_NAME]🇰🇷" at bounding box center [305, 186] width 60 height 12
click at [473, 318] on button "Confirm Start" at bounding box center [463, 325] width 59 height 14
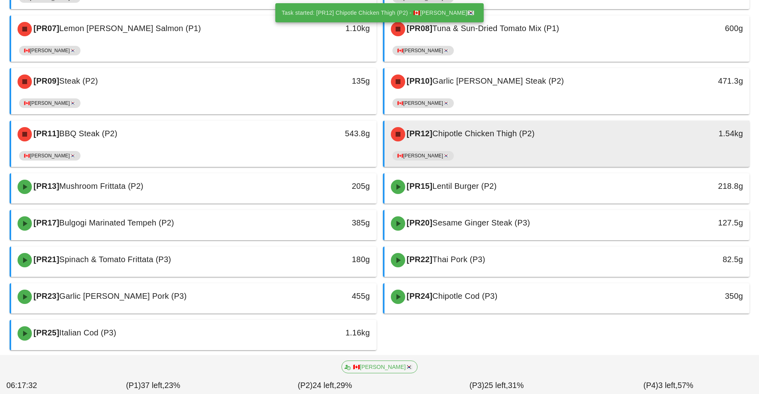
click at [474, 144] on div "[PR12] Chipotle Chicken Thigh (P2)" at bounding box center [521, 134] width 271 height 24
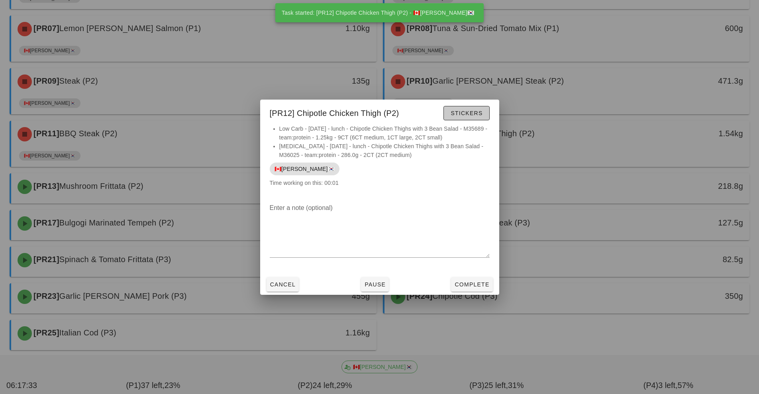
click at [470, 119] on button "Stickers" at bounding box center [466, 113] width 46 height 14
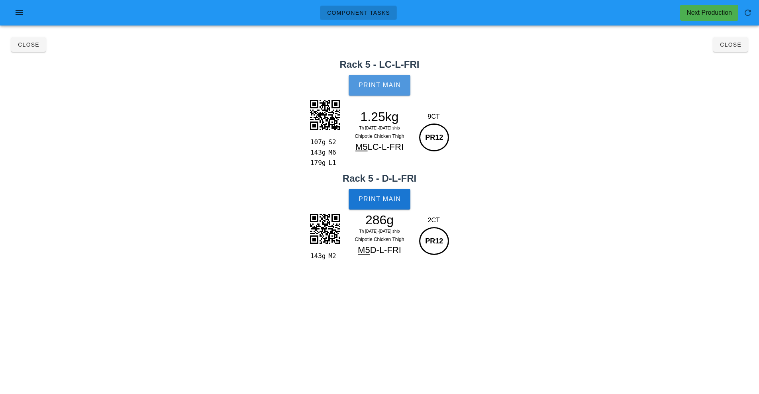
click at [397, 90] on button "Print Main" at bounding box center [378, 85] width 61 height 21
click at [390, 205] on button "Print Main" at bounding box center [378, 199] width 61 height 21
click at [737, 51] on button "Close" at bounding box center [730, 44] width 35 height 14
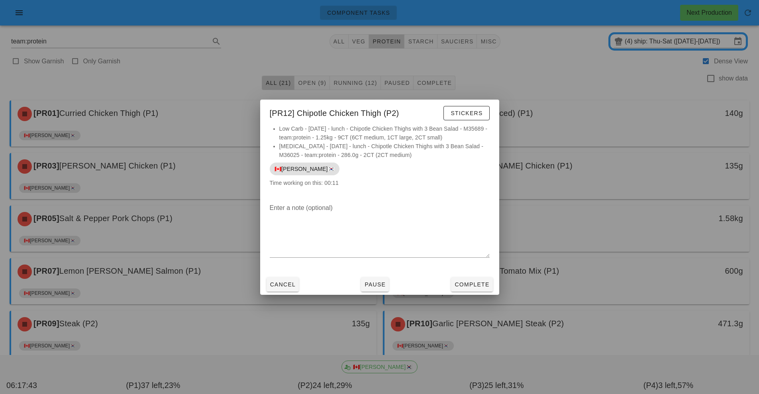
click at [527, 316] on div at bounding box center [379, 197] width 759 height 394
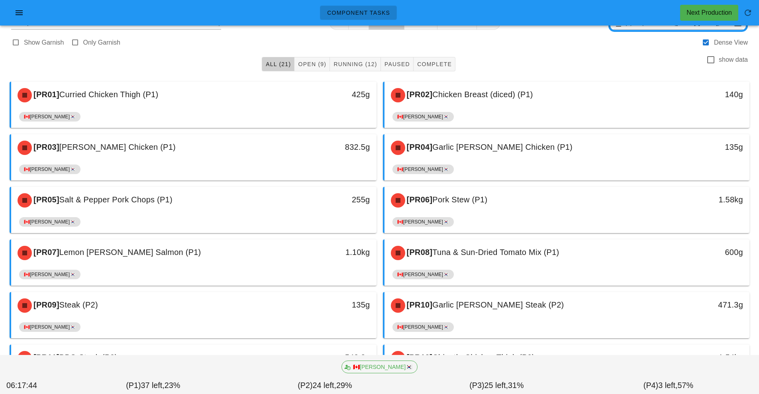
scroll to position [150, 0]
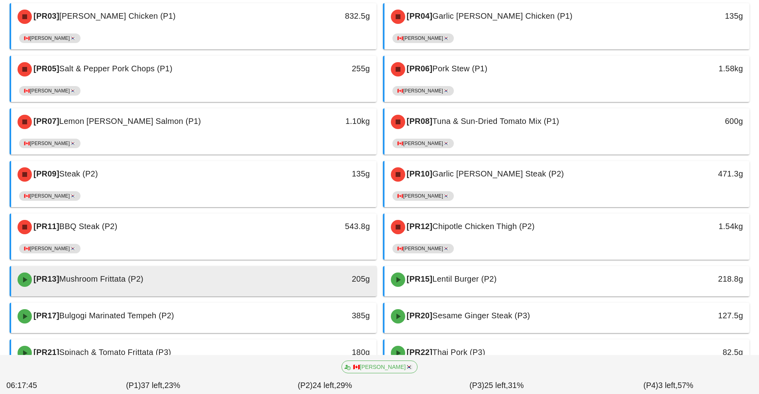
click at [272, 283] on div "[PR13] Mushroom Frittata (P2)" at bounding box center [148, 280] width 271 height 24
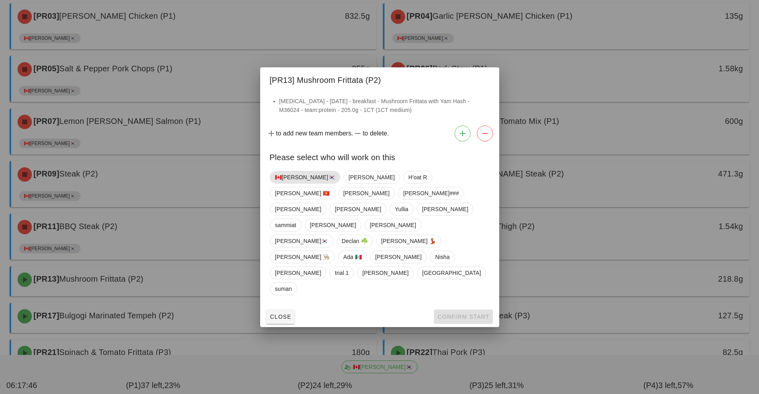
click at [288, 183] on span "🇨🇦[PERSON_NAME]🇰🇷" at bounding box center [305, 177] width 60 height 12
click at [450, 309] on button "Confirm Start" at bounding box center [463, 316] width 59 height 14
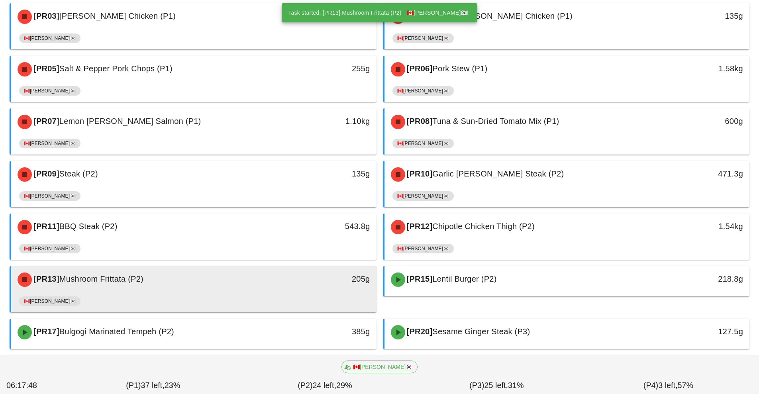
click at [276, 288] on div "[PR13] Mushroom Frittata (P2)" at bounding box center [148, 280] width 271 height 24
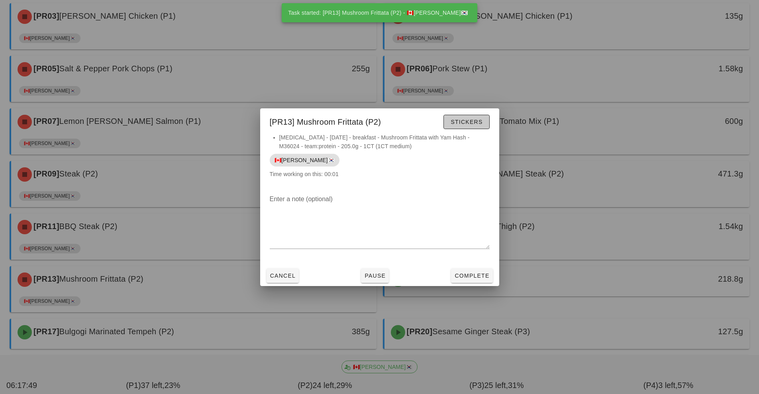
click at [473, 123] on span "Stickers" at bounding box center [466, 122] width 32 height 6
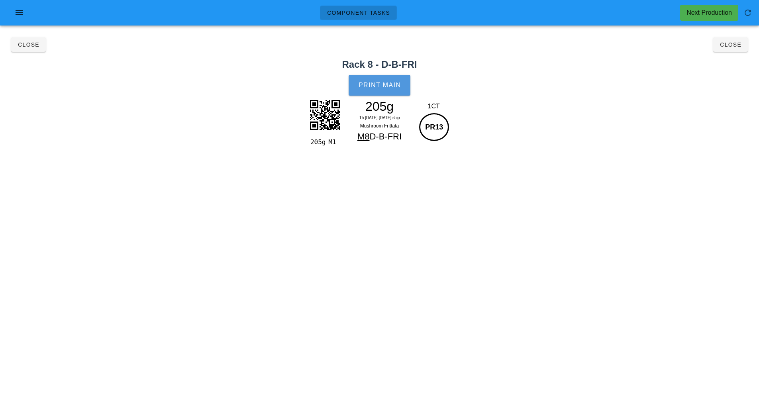
click at [388, 82] on span "Print Main" at bounding box center [379, 85] width 43 height 7
click at [724, 49] on button "Close" at bounding box center [730, 44] width 35 height 14
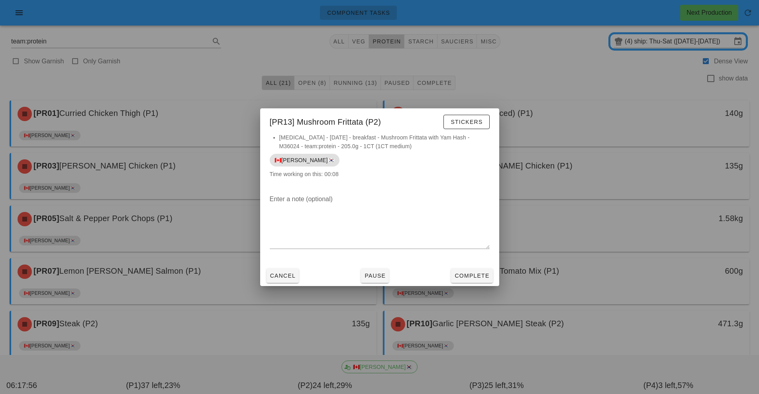
click at [555, 315] on div at bounding box center [379, 197] width 759 height 394
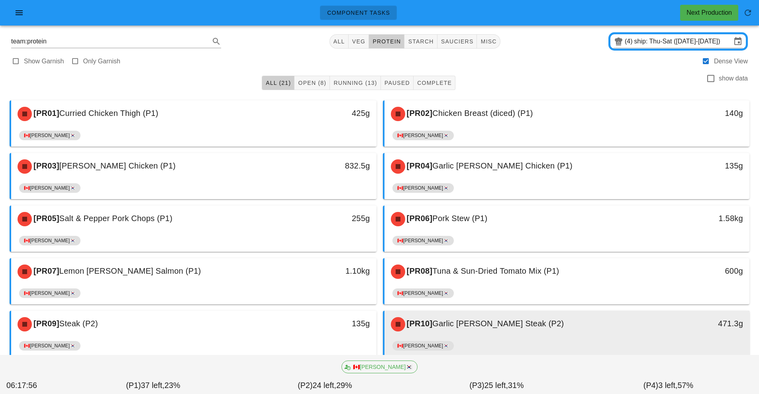
click at [570, 335] on div "[PR10] Garlic [PERSON_NAME] Steak (P2)" at bounding box center [521, 324] width 271 height 24
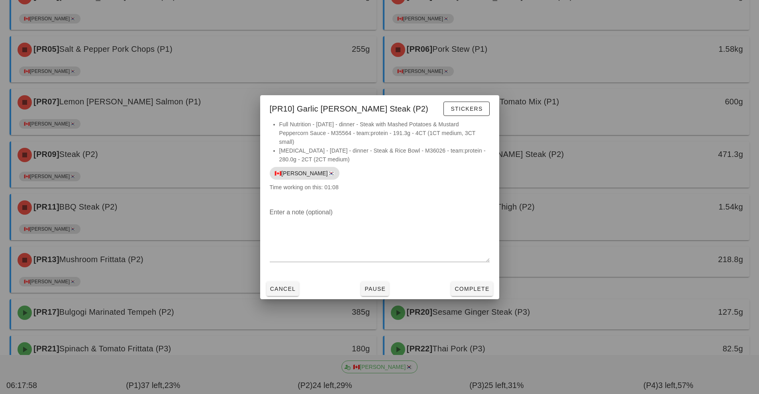
scroll to position [175, 0]
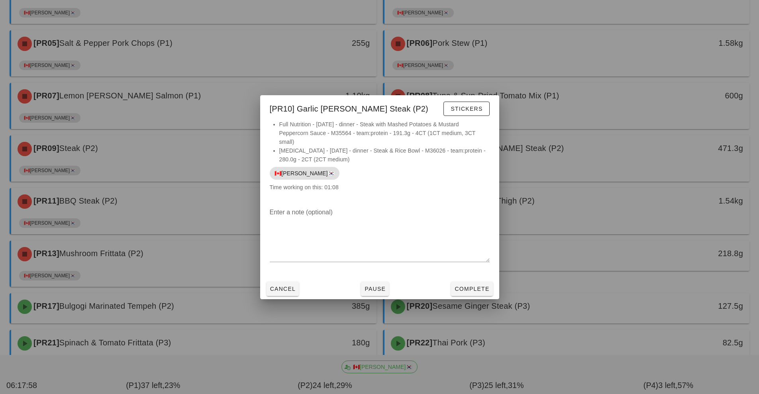
click at [591, 283] on div at bounding box center [379, 197] width 759 height 394
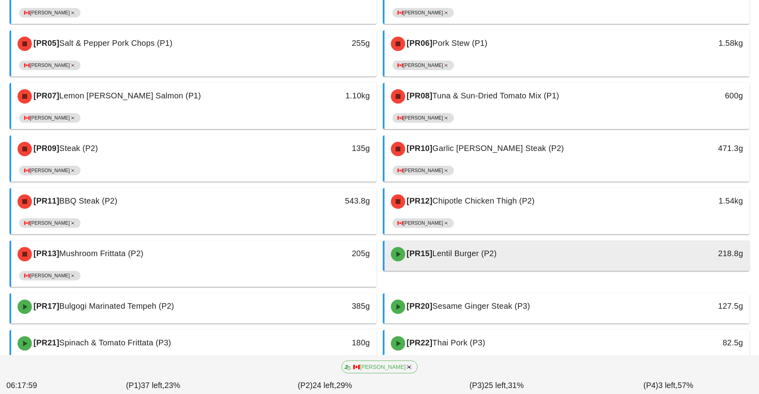
click at [499, 261] on div "[PR15] Lentil Burger (P2)" at bounding box center [521, 254] width 271 height 24
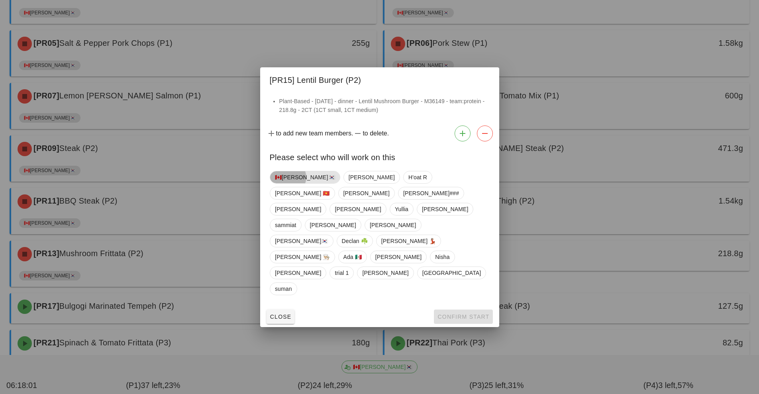
click at [295, 183] on span "🇨🇦[PERSON_NAME]🇰🇷" at bounding box center [305, 177] width 60 height 12
click at [480, 313] on span "Confirm Start" at bounding box center [463, 316] width 52 height 6
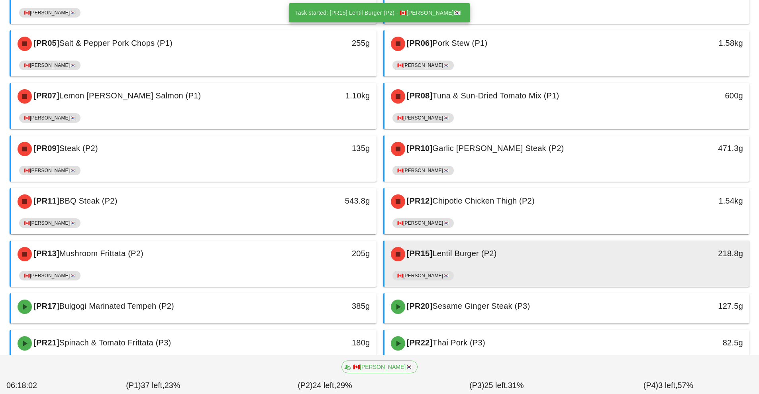
click at [493, 267] on div "[PR15] Lentil Burger (P2) 218.8g" at bounding box center [566, 254] width 365 height 27
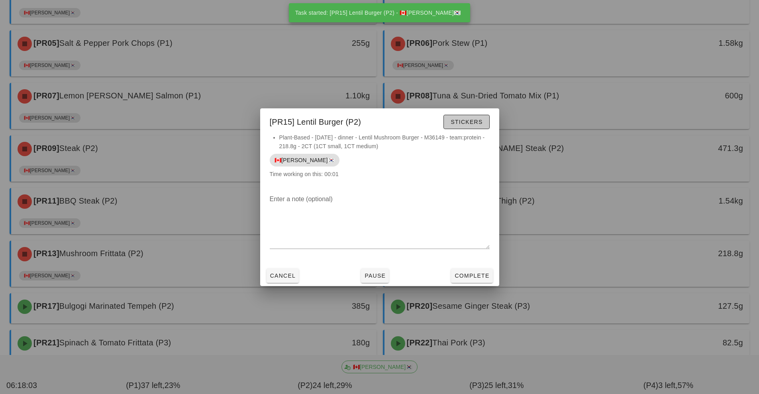
click at [471, 129] on button "Stickers" at bounding box center [466, 122] width 46 height 14
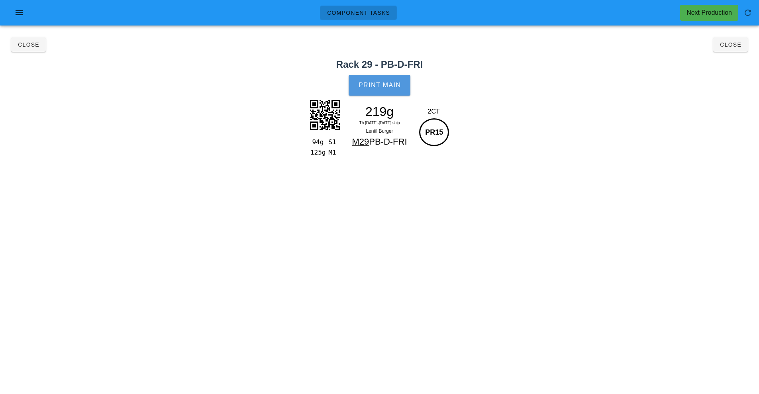
click at [399, 88] on span "Print Main" at bounding box center [379, 85] width 43 height 7
click at [734, 51] on button "Close" at bounding box center [730, 44] width 35 height 14
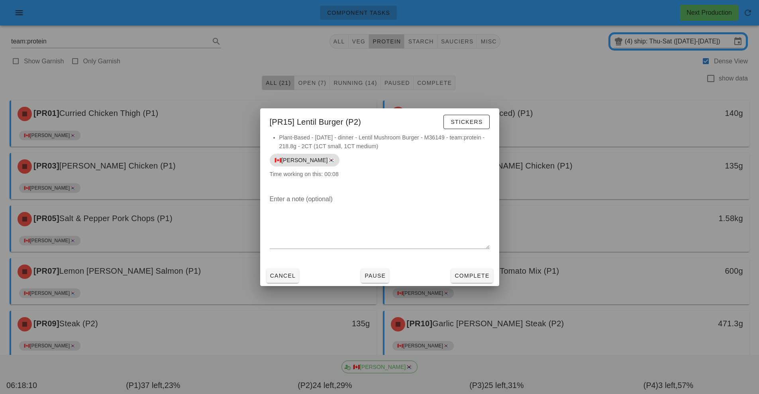
click at [539, 323] on div at bounding box center [379, 197] width 759 height 394
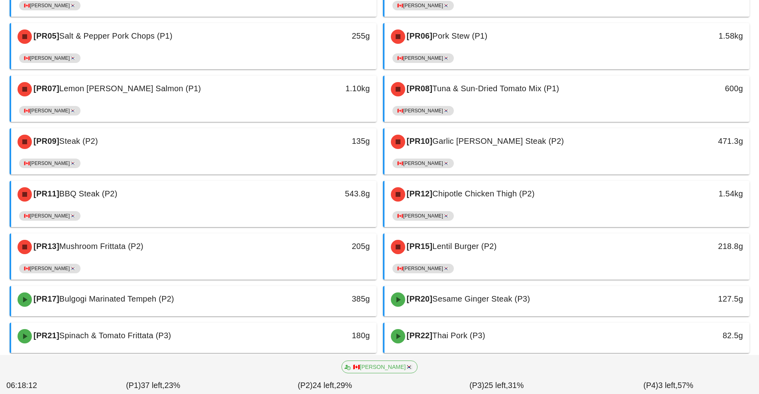
scroll to position [221, 0]
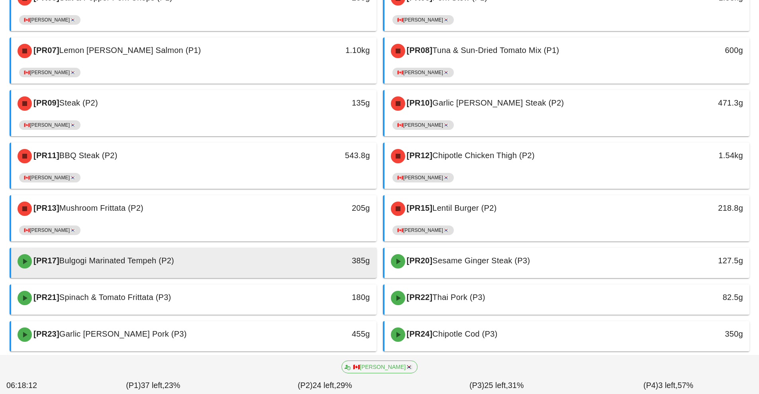
click at [282, 271] on div "[PR17] Bulgogi Marinated Tempeh (P2)" at bounding box center [148, 261] width 271 height 24
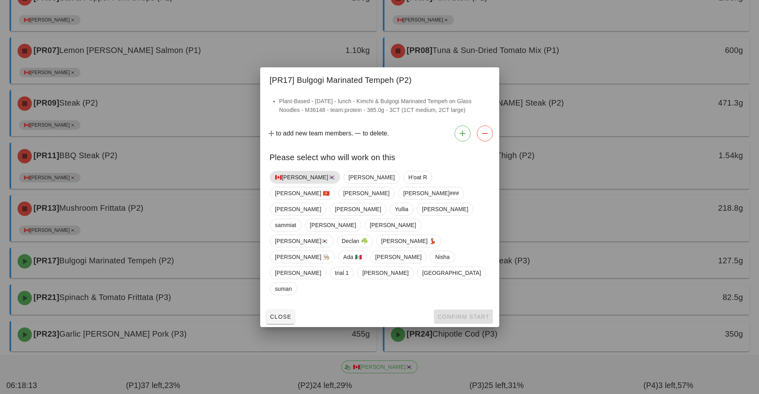
click at [294, 183] on span "🇨🇦[PERSON_NAME]🇰🇷" at bounding box center [305, 177] width 60 height 12
click at [461, 313] on span "Confirm Start" at bounding box center [463, 316] width 52 height 6
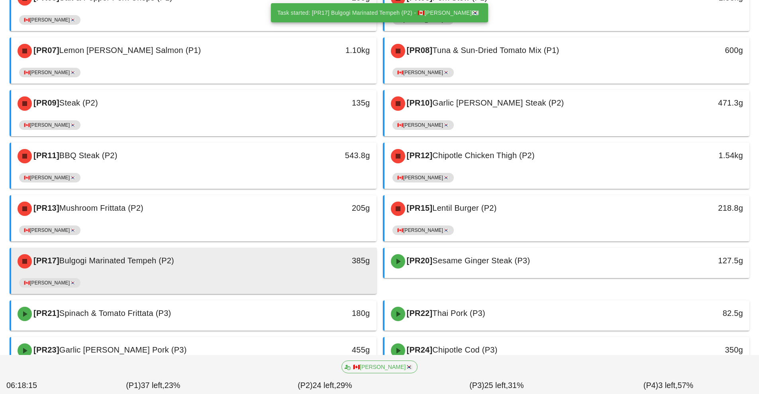
click at [324, 273] on div "385g" at bounding box center [329, 261] width 90 height 24
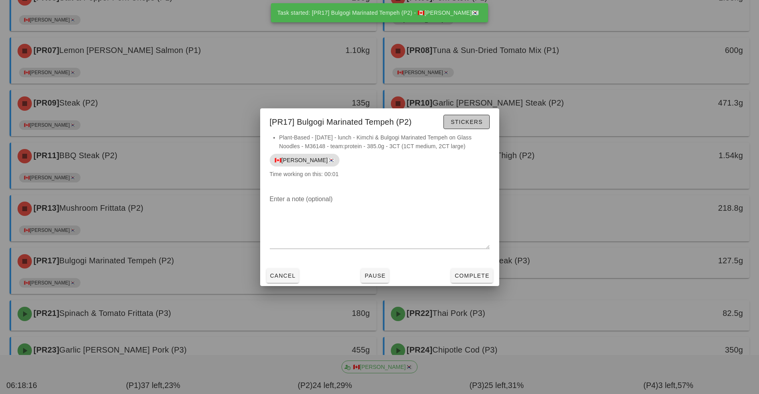
click at [474, 127] on button "Stickers" at bounding box center [466, 122] width 46 height 14
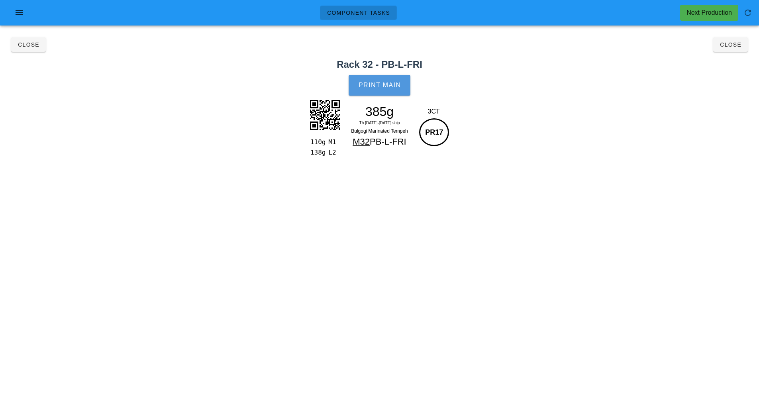
click at [406, 91] on button "Print Main" at bounding box center [378, 85] width 61 height 21
click at [728, 49] on button "Close" at bounding box center [730, 44] width 35 height 14
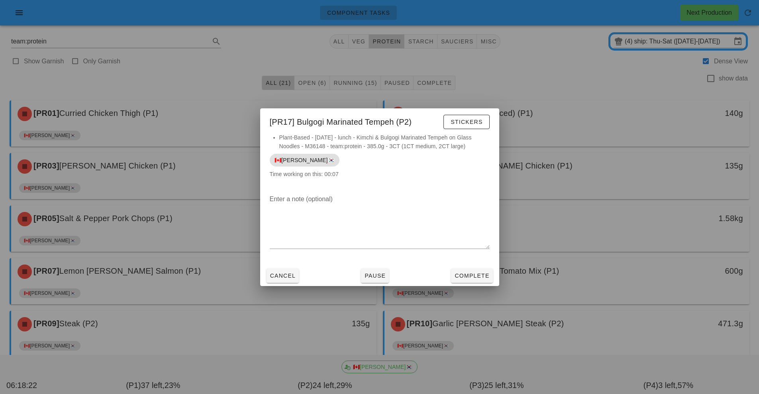
click at [547, 315] on div at bounding box center [379, 197] width 759 height 394
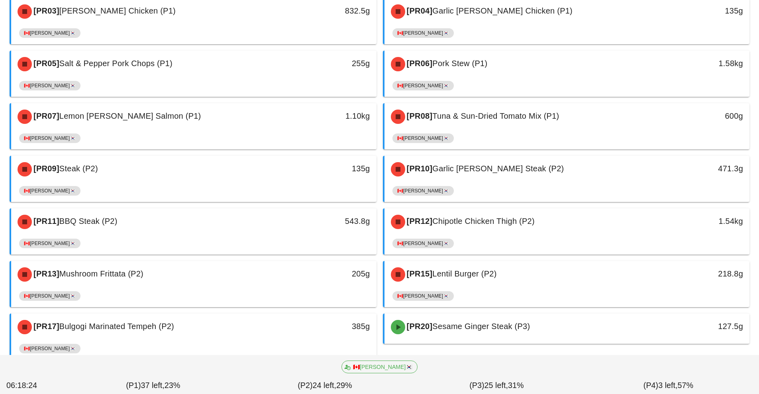
scroll to position [214, 0]
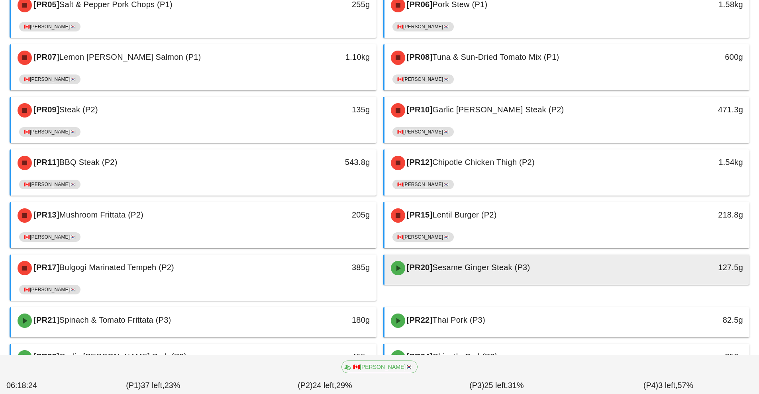
click at [489, 274] on div "[PR20] Sesame Ginger Steak (P3)" at bounding box center [521, 268] width 271 height 24
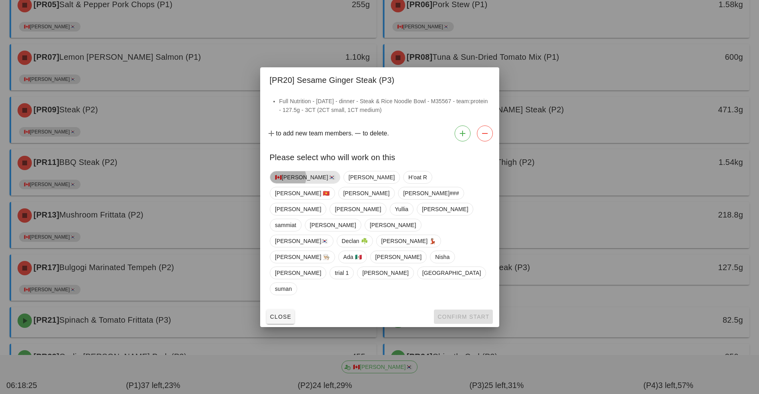
click at [290, 183] on span "🇨🇦[PERSON_NAME]🇰🇷" at bounding box center [305, 177] width 60 height 12
click at [465, 309] on button "Confirm Start" at bounding box center [463, 316] width 59 height 14
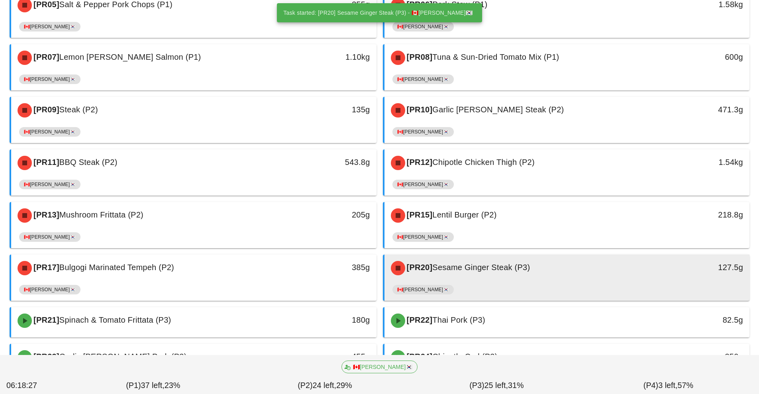
click at [488, 278] on div "[PR20] Sesame Ginger Steak (P3)" at bounding box center [521, 268] width 271 height 24
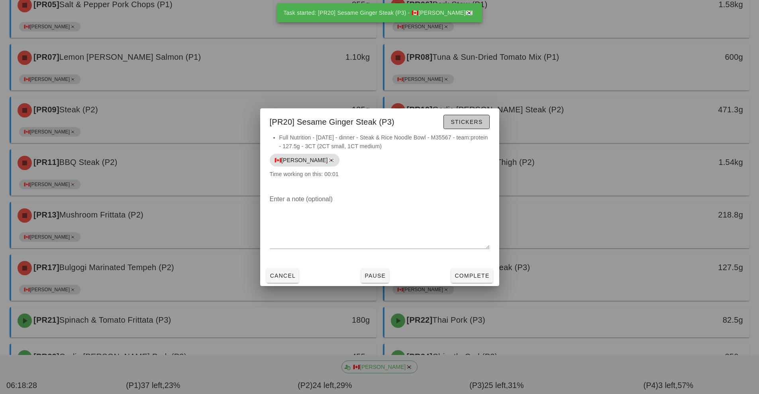
click at [472, 122] on span "Stickers" at bounding box center [466, 122] width 32 height 6
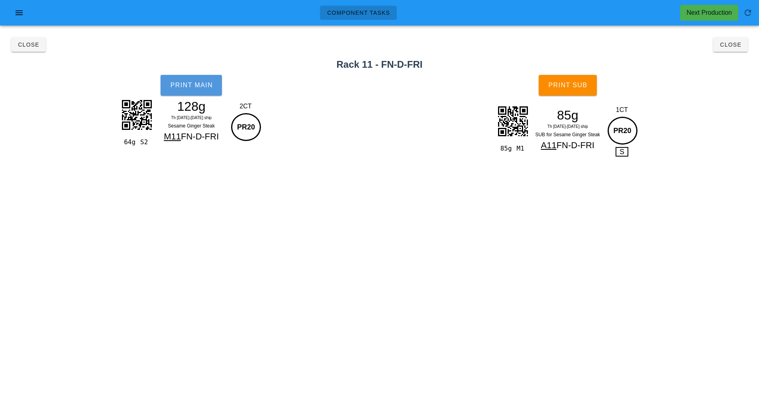
click at [194, 90] on button "Print Main" at bounding box center [191, 85] width 61 height 21
click at [582, 91] on button "Print Sub" at bounding box center [567, 85] width 58 height 21
click at [737, 51] on button "Close" at bounding box center [730, 44] width 35 height 14
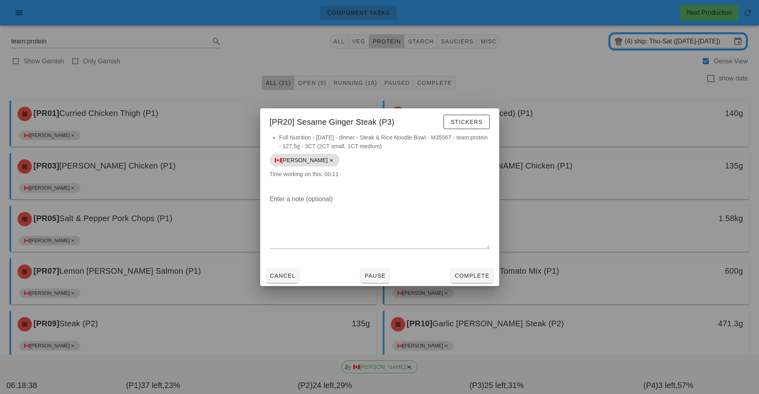
click at [552, 328] on div at bounding box center [379, 197] width 759 height 394
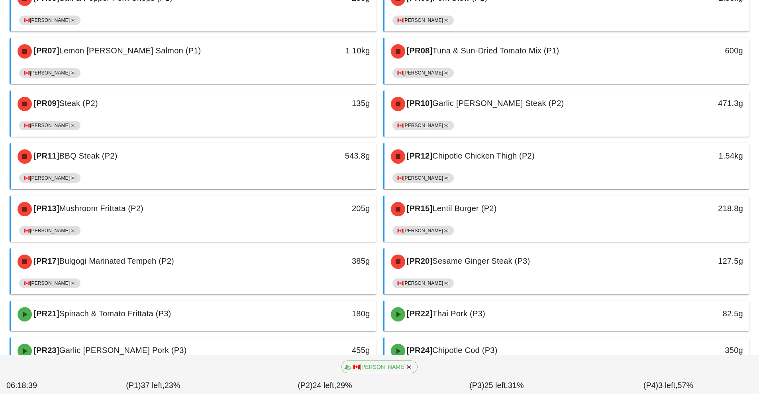
scroll to position [288, 0]
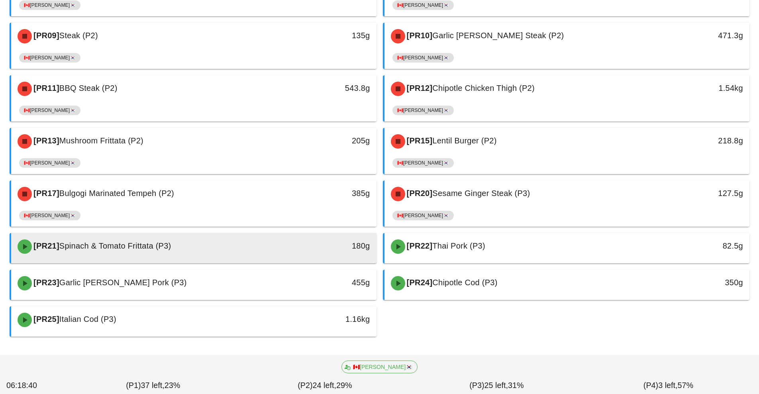
click at [287, 258] on div "180g" at bounding box center [329, 247] width 90 height 24
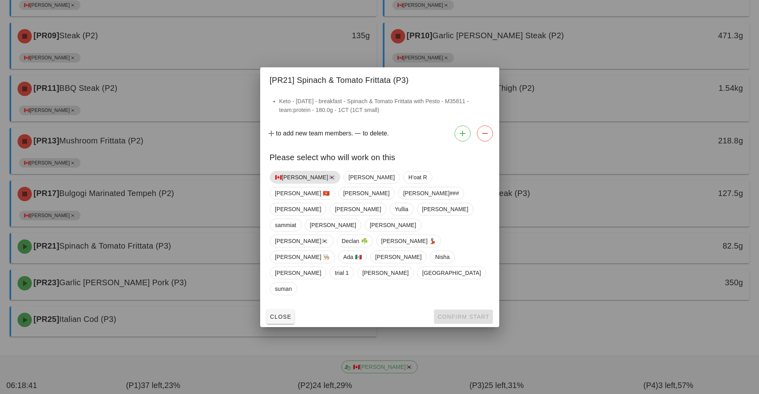
click at [292, 183] on span "🇨🇦[PERSON_NAME]🇰🇷" at bounding box center [305, 177] width 60 height 12
click at [467, 309] on button "Confirm Start" at bounding box center [463, 316] width 59 height 14
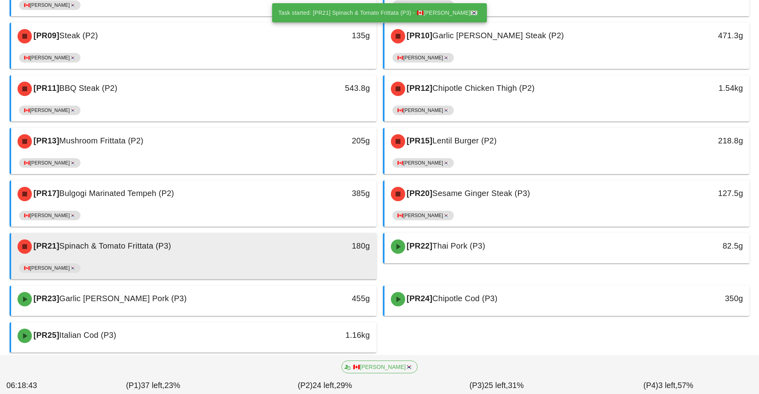
click at [302, 259] on div "[PR21] Spinach & Tomato Frittata (P3) 180g" at bounding box center [193, 246] width 365 height 27
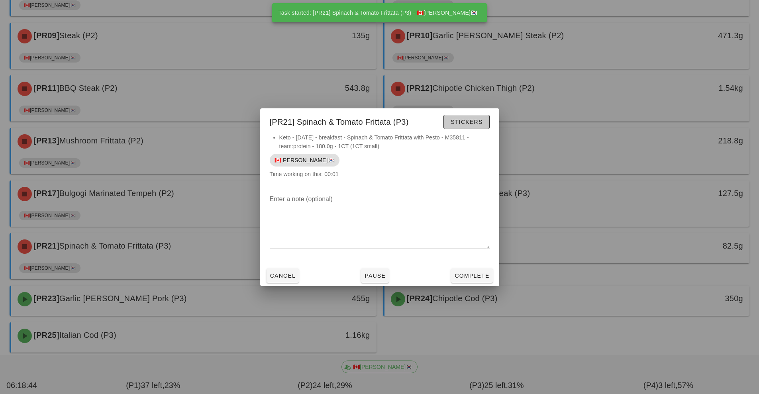
click at [477, 125] on span "Stickers" at bounding box center [466, 122] width 32 height 6
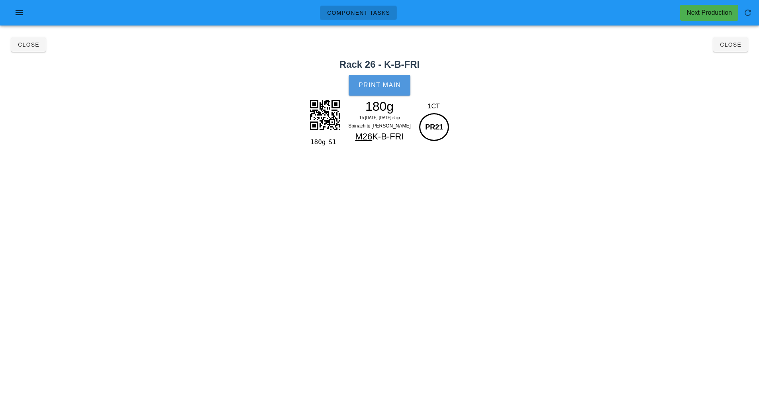
click at [391, 94] on button "Print Main" at bounding box center [378, 85] width 61 height 21
click at [733, 51] on button "Close" at bounding box center [730, 44] width 35 height 14
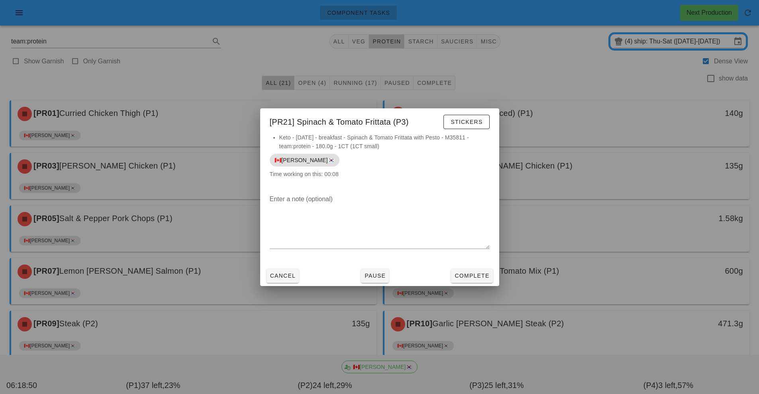
click at [487, 331] on div at bounding box center [379, 197] width 759 height 394
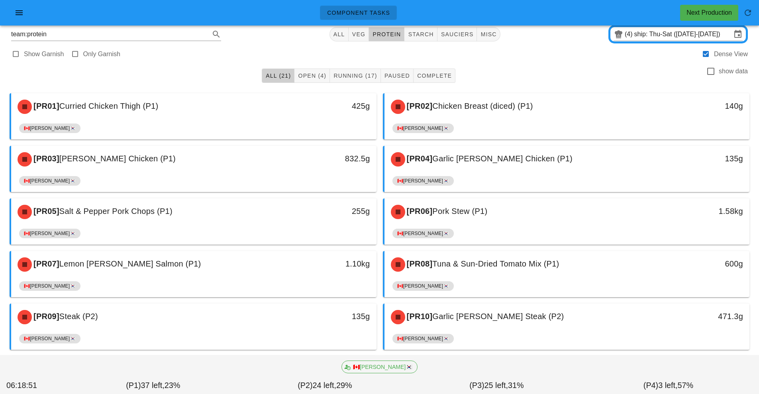
scroll to position [211, 0]
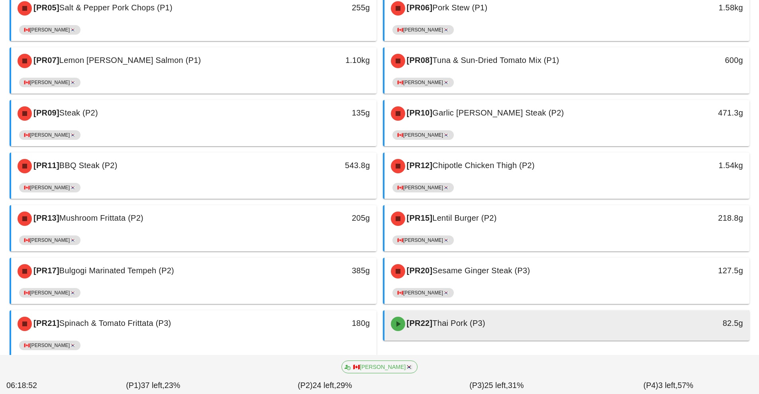
click at [478, 325] on span "Thai Pork (P3)" at bounding box center [458, 323] width 53 height 9
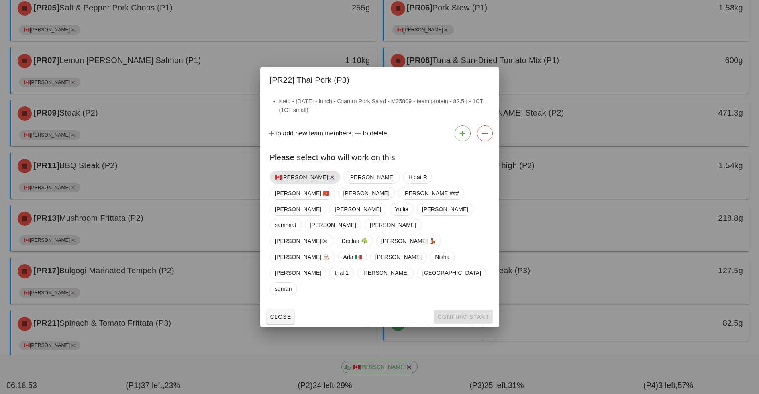
click at [290, 183] on span "🇨🇦[PERSON_NAME]🇰🇷" at bounding box center [305, 177] width 60 height 12
click at [477, 309] on button "Confirm Start" at bounding box center [463, 316] width 59 height 14
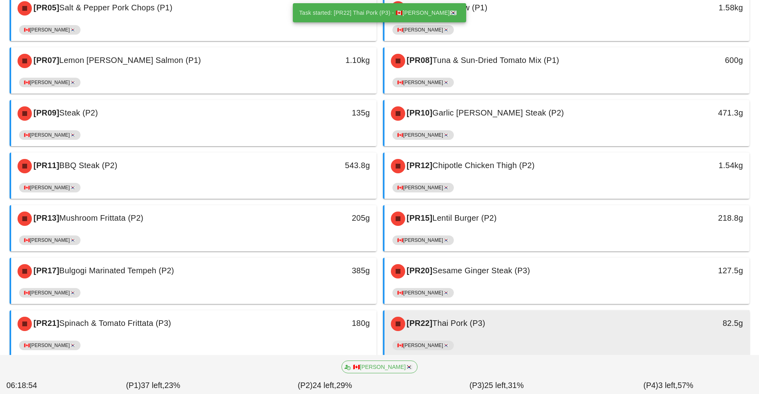
click at [494, 337] on div "[PR22] Thai Pork (P3) 82.5g" at bounding box center [566, 323] width 365 height 27
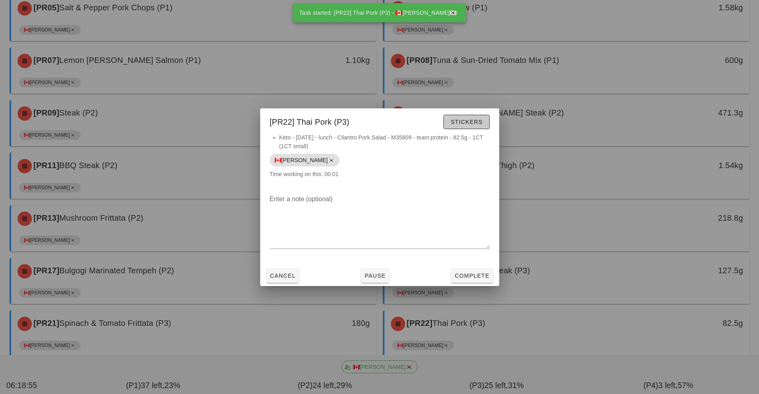
click at [473, 127] on button "Stickers" at bounding box center [466, 122] width 46 height 14
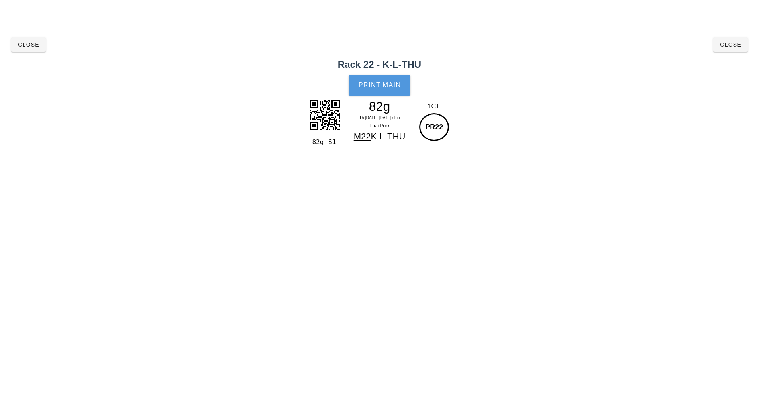
click at [395, 87] on span "Print Main" at bounding box center [379, 85] width 43 height 7
click at [731, 51] on button "Close" at bounding box center [730, 44] width 35 height 14
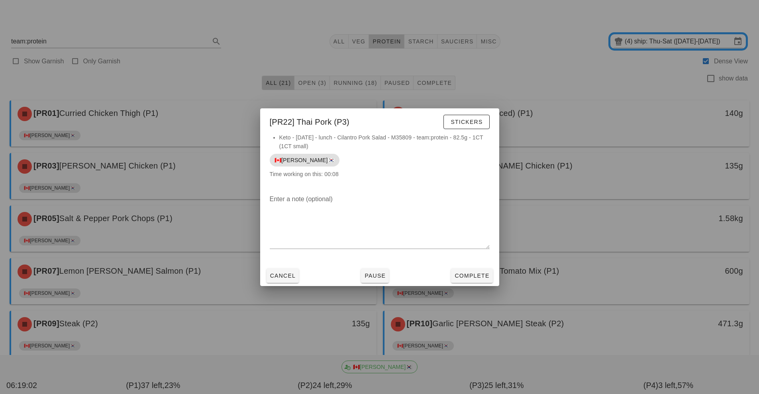
click at [521, 327] on div at bounding box center [379, 197] width 759 height 394
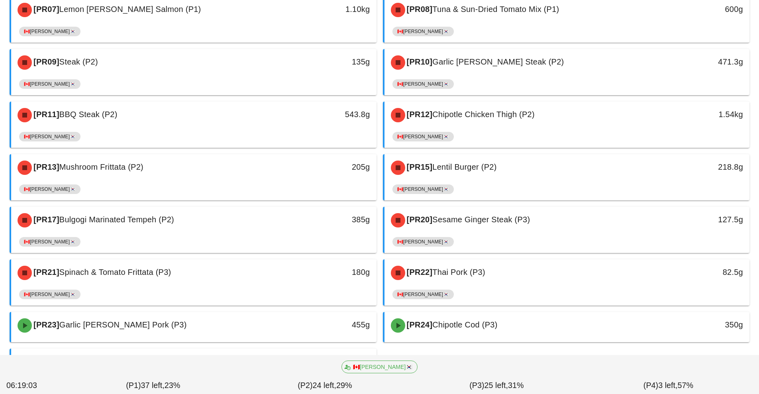
scroll to position [304, 0]
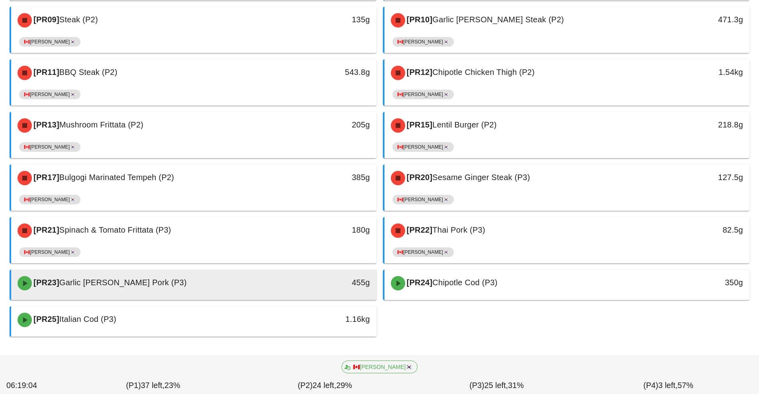
click at [313, 285] on div "455g" at bounding box center [329, 282] width 81 height 13
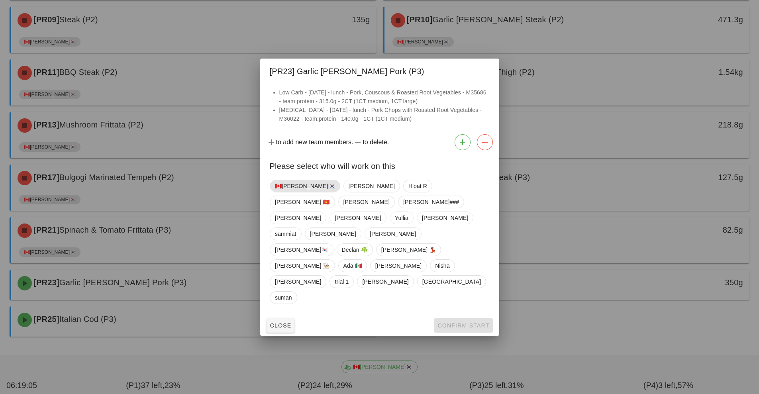
click at [294, 192] on span "🇨🇦[PERSON_NAME]🇰🇷" at bounding box center [305, 186] width 60 height 12
click at [460, 318] on button "Confirm Start" at bounding box center [463, 325] width 59 height 14
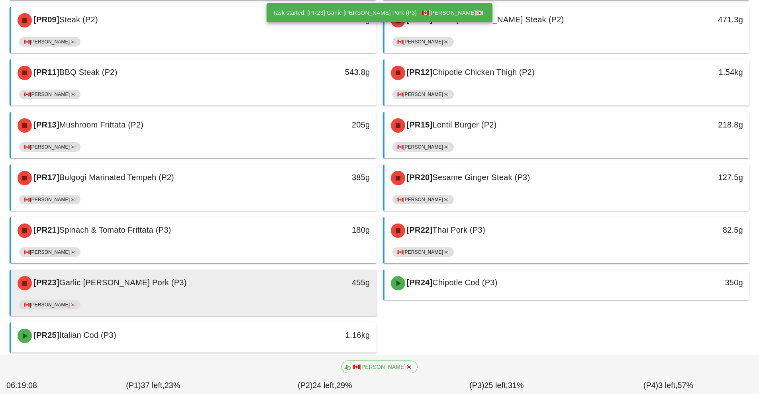
click at [333, 296] on div "[PR23] Garlic [PERSON_NAME] Pork (P3) 455g" at bounding box center [193, 283] width 365 height 27
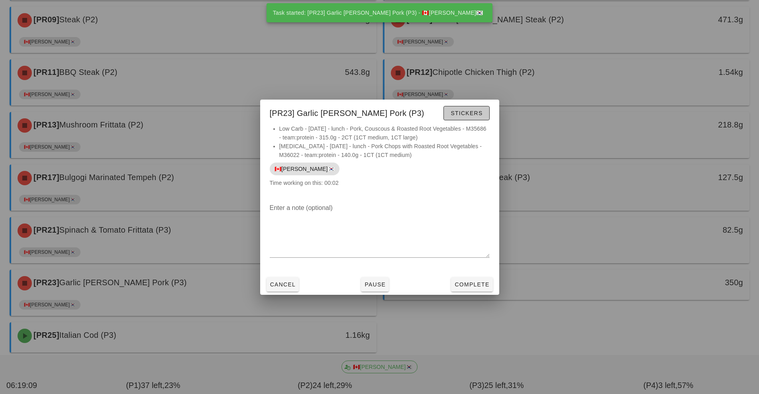
click at [469, 119] on button "Stickers" at bounding box center [466, 113] width 46 height 14
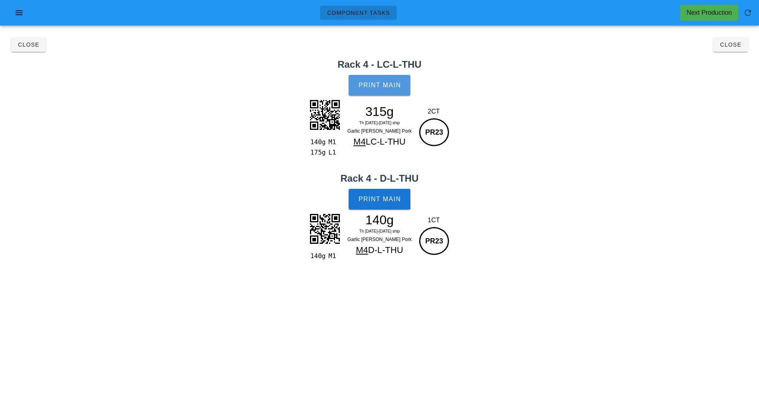
click at [394, 87] on span "Print Main" at bounding box center [379, 85] width 43 height 7
click at [389, 200] on span "Print Main" at bounding box center [379, 199] width 43 height 7
click at [737, 49] on button "Close" at bounding box center [730, 44] width 35 height 14
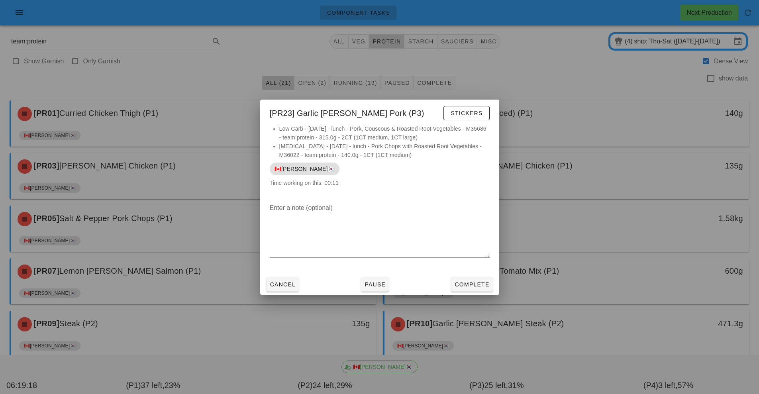
click at [575, 289] on div at bounding box center [379, 197] width 759 height 394
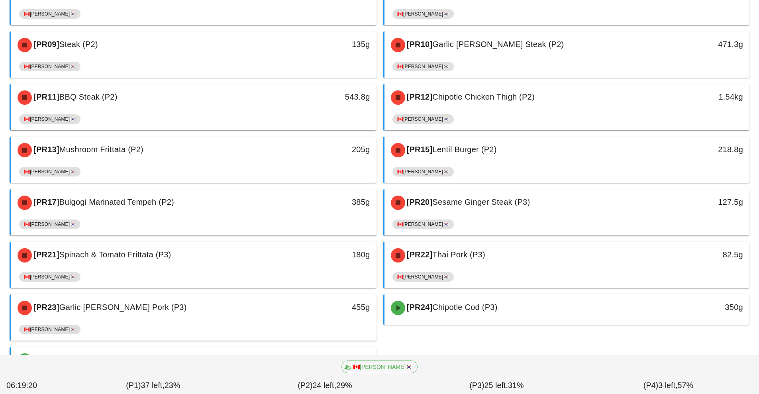
scroll to position [320, 0]
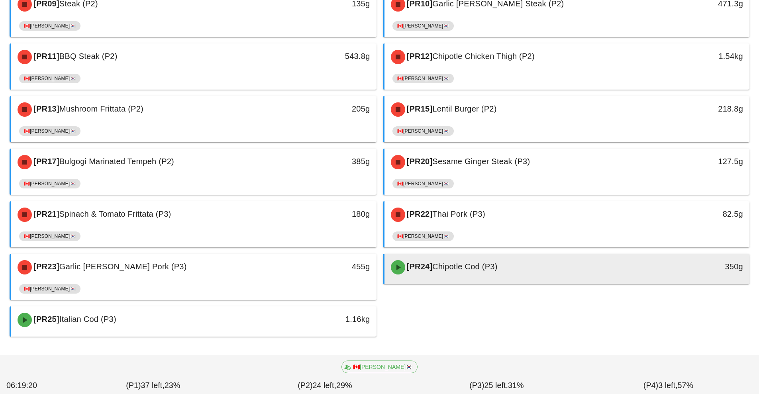
click at [476, 263] on span "Chipotle Cod (P3)" at bounding box center [464, 266] width 65 height 9
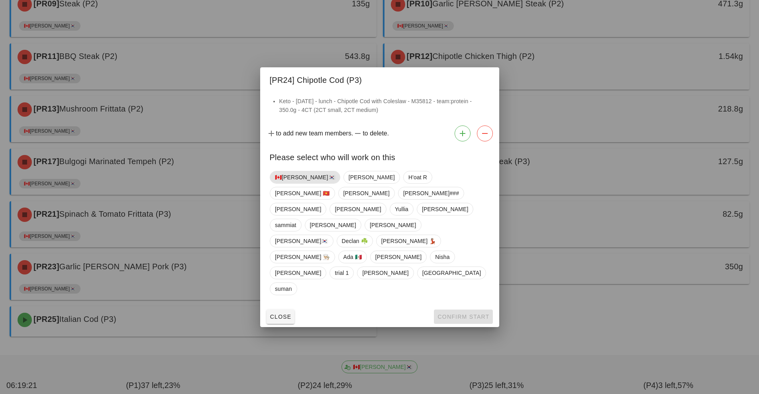
click at [296, 183] on span "🇨🇦[PERSON_NAME]🇰🇷" at bounding box center [305, 177] width 60 height 12
click at [470, 313] on span "Confirm Start" at bounding box center [463, 316] width 52 height 6
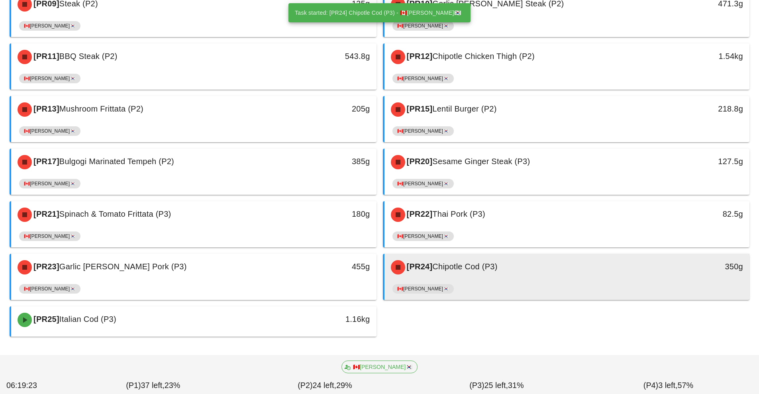
click at [497, 278] on div "[PR24] Chipotle Cod (P3)" at bounding box center [521, 267] width 271 height 24
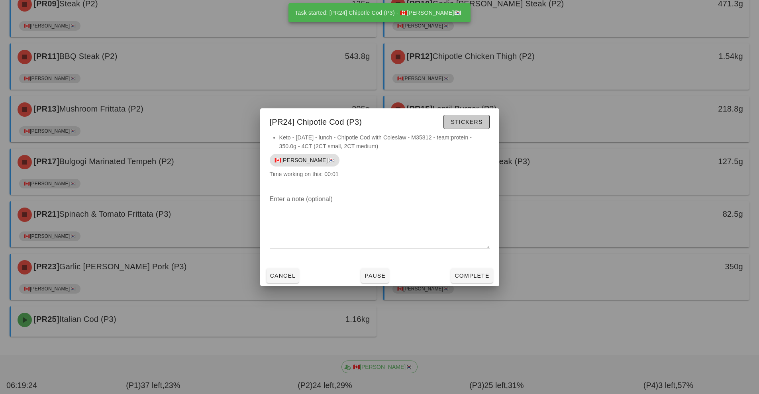
click at [470, 122] on span "Stickers" at bounding box center [466, 122] width 32 height 6
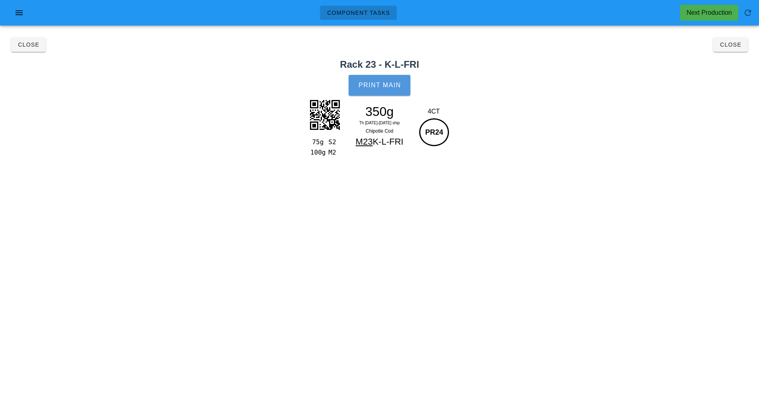
click at [398, 92] on button "Print Main" at bounding box center [378, 85] width 61 height 21
click at [731, 49] on button "Close" at bounding box center [730, 44] width 35 height 14
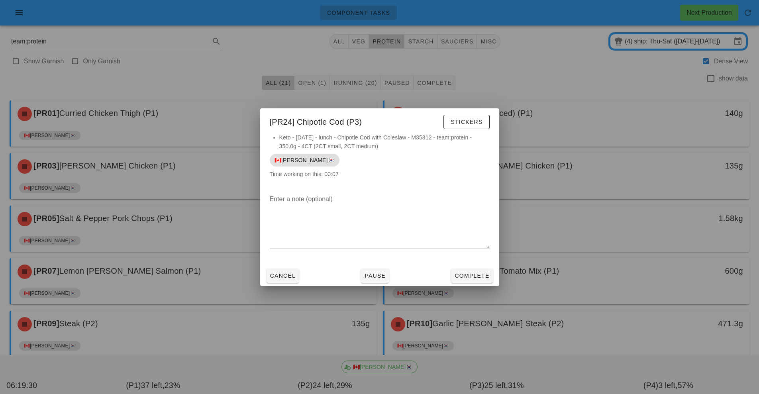
click at [552, 303] on div at bounding box center [379, 197] width 759 height 394
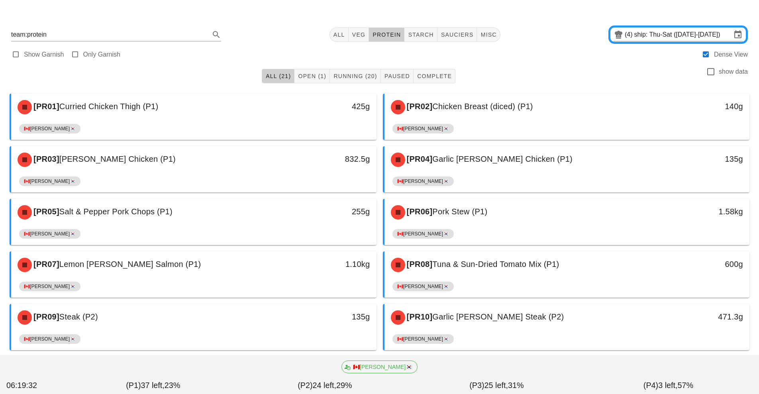
scroll to position [320, 0]
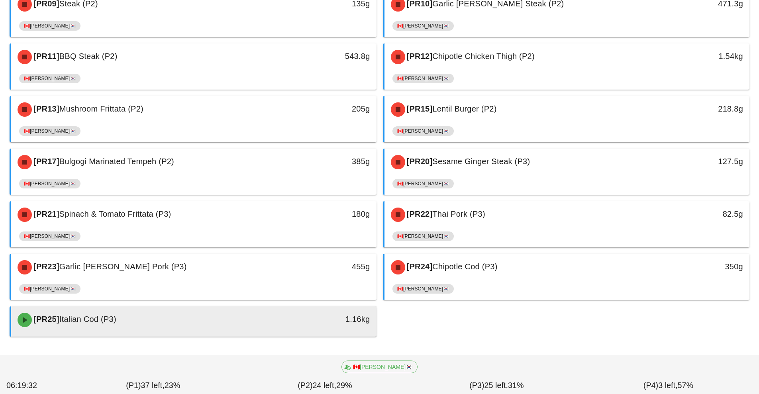
click at [320, 322] on div "1.16kg" at bounding box center [329, 319] width 81 height 13
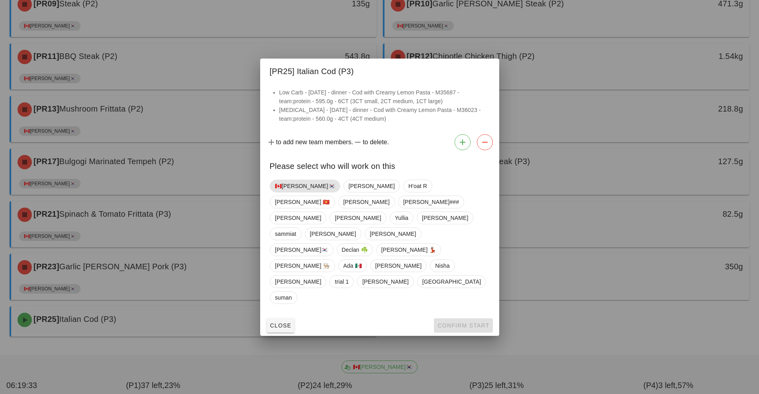
click at [297, 192] on span "🇨🇦[PERSON_NAME]🇰🇷" at bounding box center [305, 186] width 60 height 12
click at [463, 322] on span "Confirm Start" at bounding box center [463, 325] width 52 height 6
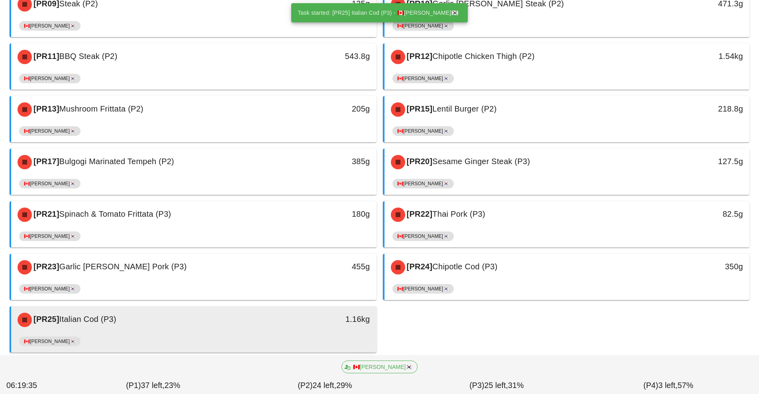
click at [323, 338] on div "🇨🇦[PERSON_NAME]🇰🇷" at bounding box center [193, 342] width 349 height 19
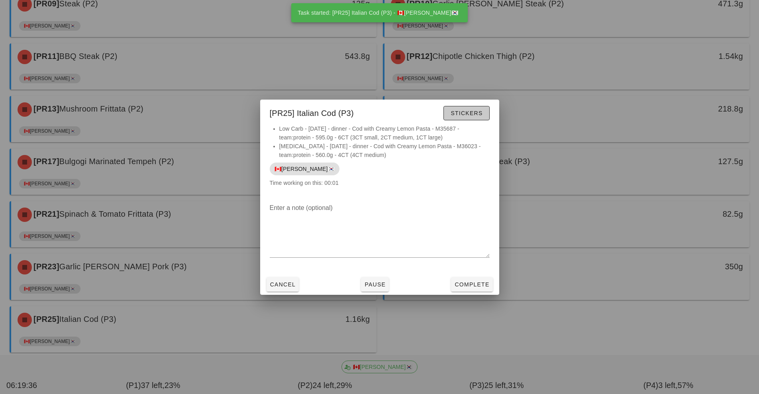
click at [476, 119] on button "Stickers" at bounding box center [466, 113] width 46 height 14
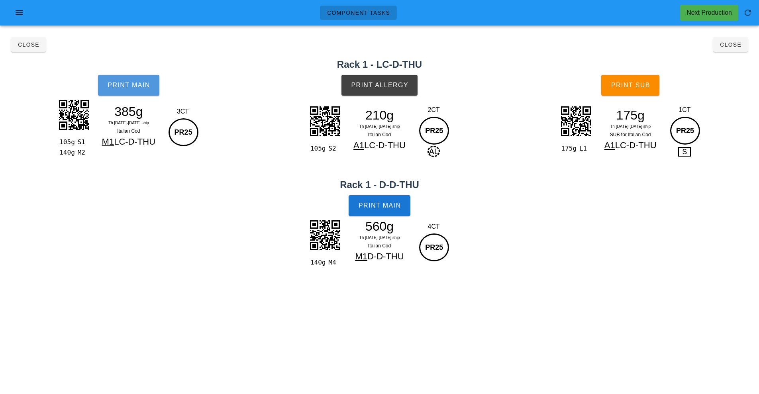
click at [140, 92] on button "Print Main" at bounding box center [128, 85] width 61 height 21
click at [399, 94] on button "Print Allergy" at bounding box center [379, 85] width 76 height 21
click at [391, 213] on button "Print Main" at bounding box center [378, 205] width 61 height 21
click at [651, 90] on button "Print Sub" at bounding box center [630, 85] width 58 height 21
click at [726, 45] on span "Close" at bounding box center [730, 44] width 22 height 6
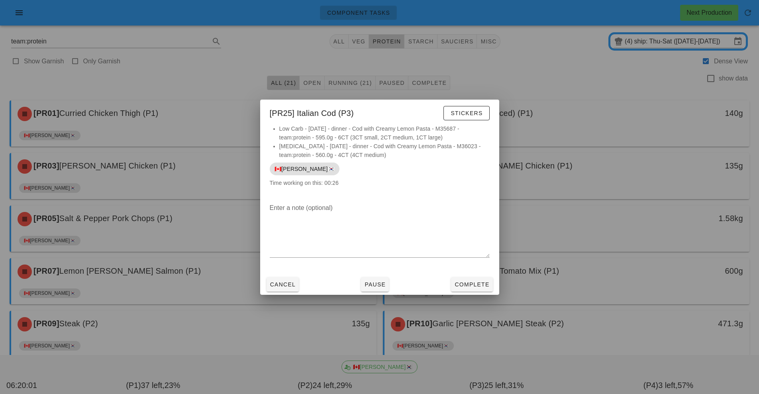
click at [650, 50] on div at bounding box center [379, 197] width 759 height 394
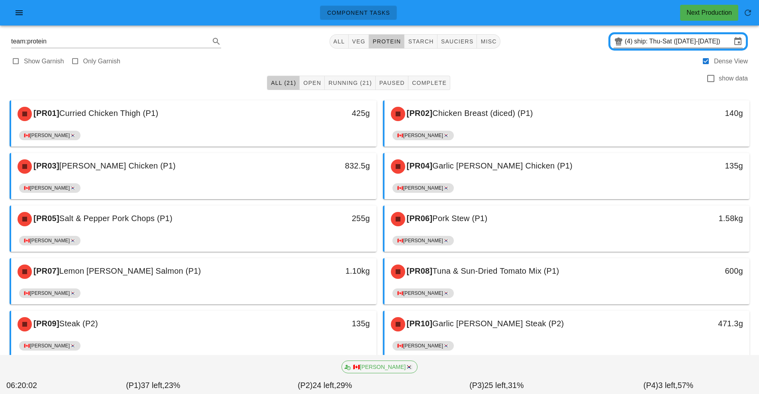
click at [659, 47] on input "ship: Thu-Sat ([DATE]-[DATE])" at bounding box center [682, 41] width 97 height 13
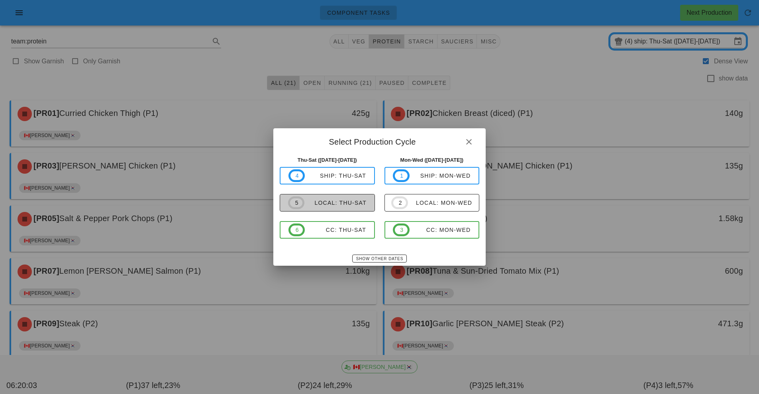
click at [349, 205] on div "local: Thu-Sat" at bounding box center [335, 203] width 62 height 6
type input "local: Thu-Sat ([DATE]-[DATE])"
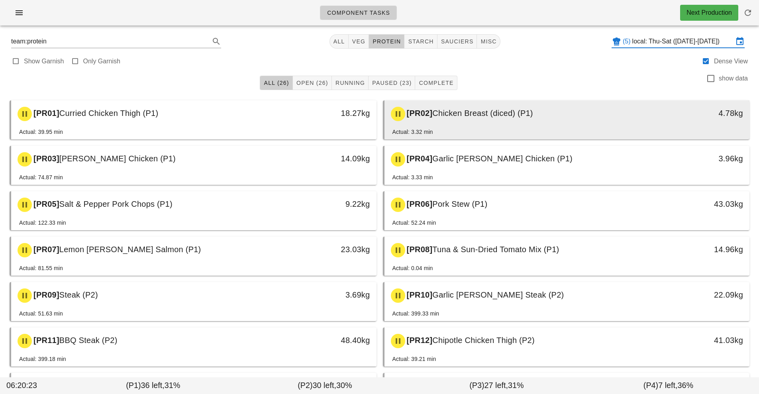
click at [460, 129] on div "Actual: 3.32 min" at bounding box center [566, 133] width 349 height 12
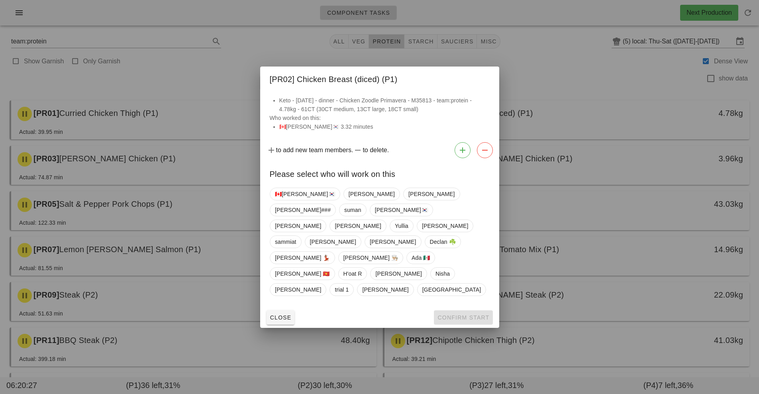
click at [254, 313] on div at bounding box center [379, 197] width 759 height 394
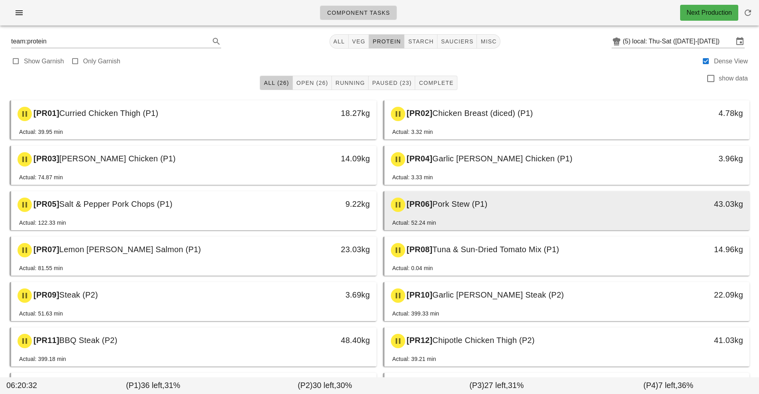
click at [454, 221] on div "Actual: 52.24 min" at bounding box center [566, 224] width 349 height 12
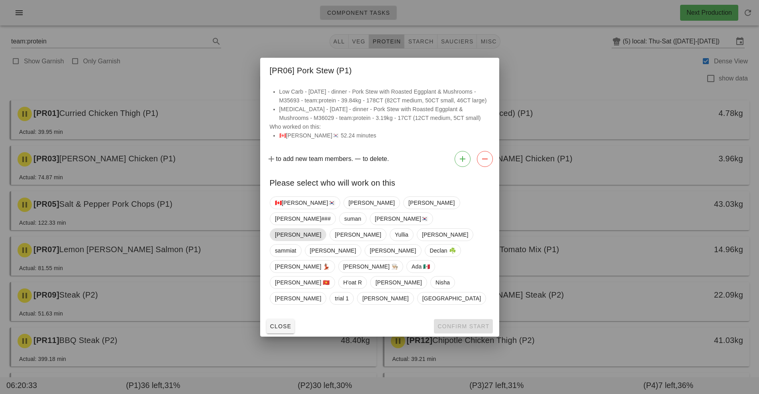
click at [290, 236] on span "[PERSON_NAME]" at bounding box center [298, 234] width 57 height 13
click at [290, 209] on span "🇨🇦[PERSON_NAME]🇰🇷" at bounding box center [305, 203] width 60 height 12
click at [289, 241] on span "[PERSON_NAME]" at bounding box center [297, 234] width 46 height 13
click at [464, 323] on span "Confirm Start" at bounding box center [463, 326] width 52 height 6
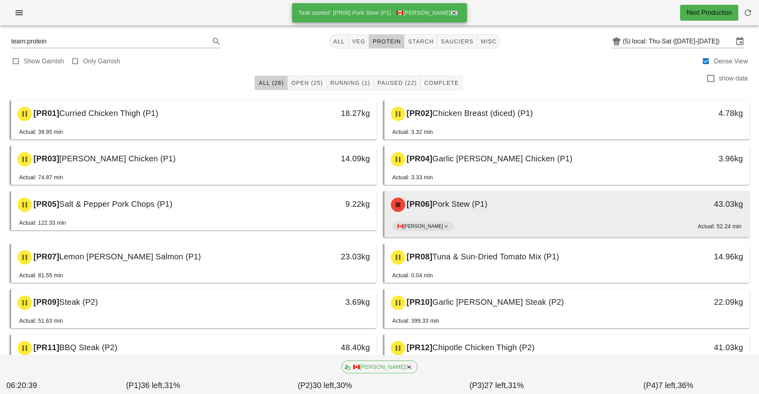
click at [487, 205] on span "Pork Stew (P1)" at bounding box center [459, 204] width 55 height 9
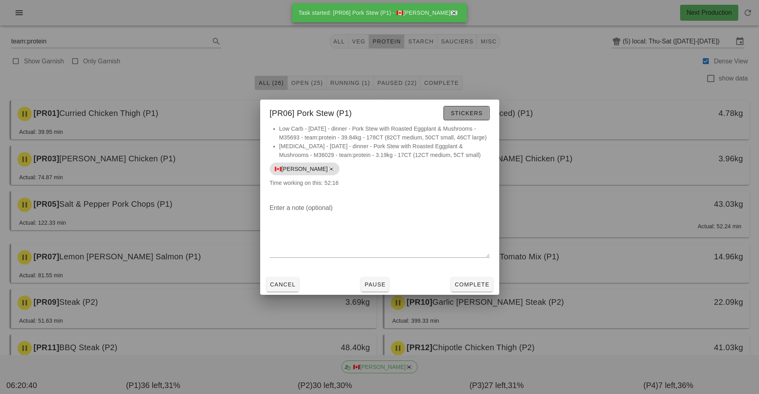
click at [486, 116] on button "Stickers" at bounding box center [466, 113] width 46 height 14
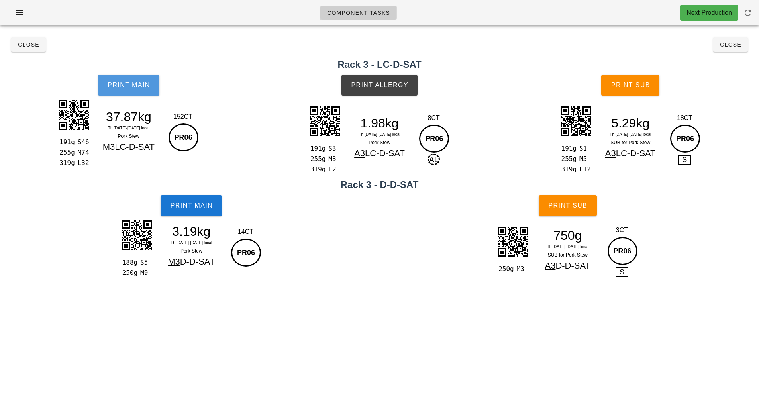
click at [142, 92] on button "Print Main" at bounding box center [128, 85] width 61 height 21
click at [131, 93] on button "Print Main" at bounding box center [128, 85] width 61 height 21
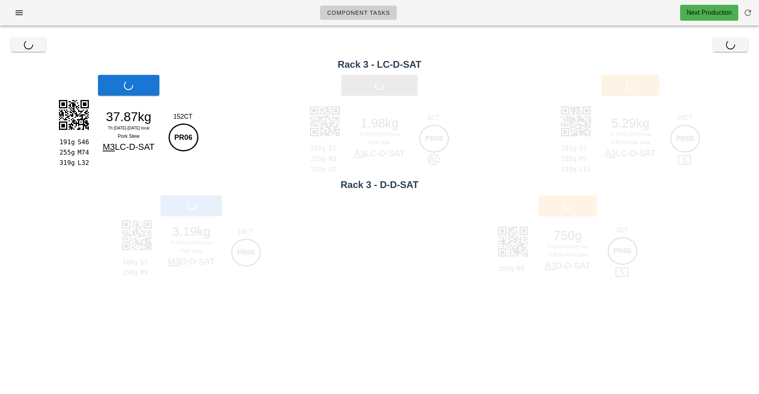
click at [43, 185] on h2 "Rack 3 - D-D-SAT" at bounding box center [379, 185] width 749 height 14
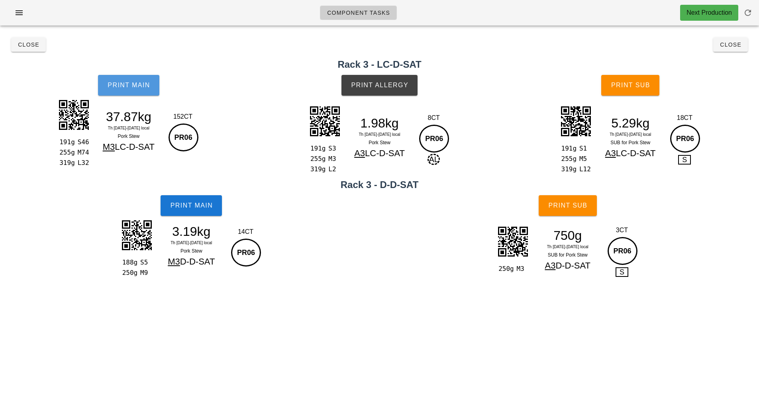
click at [142, 91] on button "Print Main" at bounding box center [128, 85] width 61 height 21
click at [196, 213] on button "Print Main" at bounding box center [191, 205] width 61 height 21
click at [402, 87] on span "Print Allergy" at bounding box center [379, 85] width 58 height 7
click at [652, 90] on button "Print Sub" at bounding box center [630, 85] width 58 height 21
click at [642, 94] on button "Print Sub" at bounding box center [630, 85] width 58 height 21
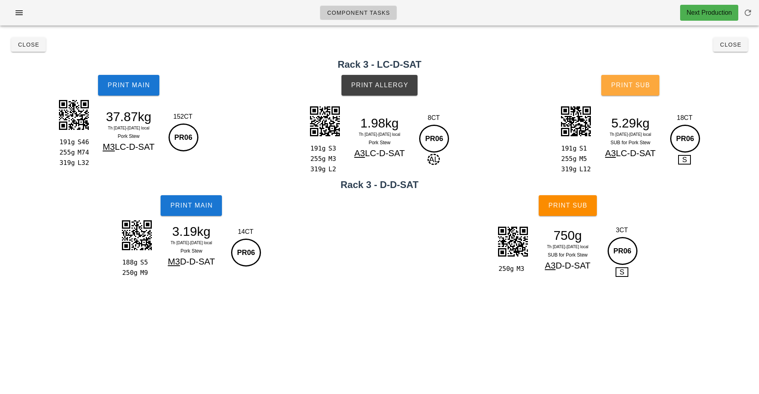
click at [656, 89] on button "Print Sub" at bounding box center [630, 85] width 58 height 21
click at [580, 206] on span "Print Sub" at bounding box center [567, 205] width 39 height 7
click at [734, 45] on span "Close" at bounding box center [730, 44] width 22 height 6
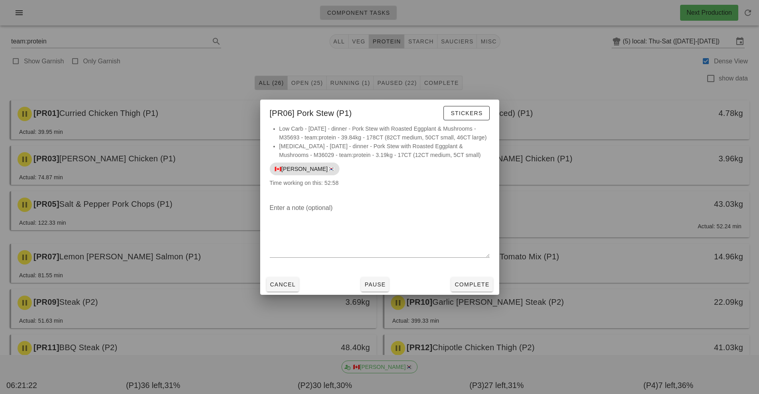
click at [577, 303] on div at bounding box center [379, 197] width 759 height 394
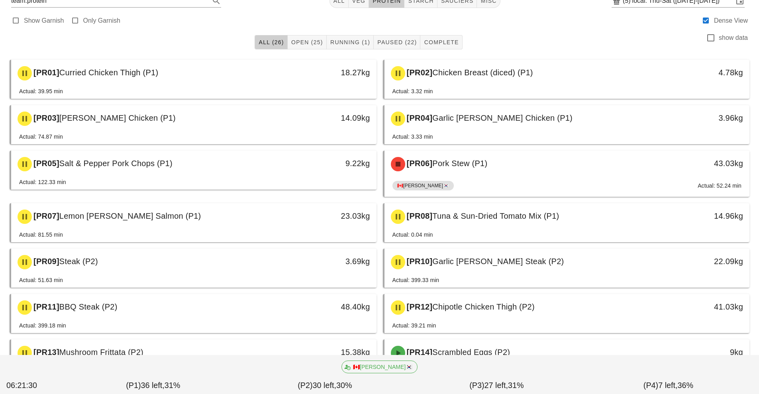
scroll to position [179, 0]
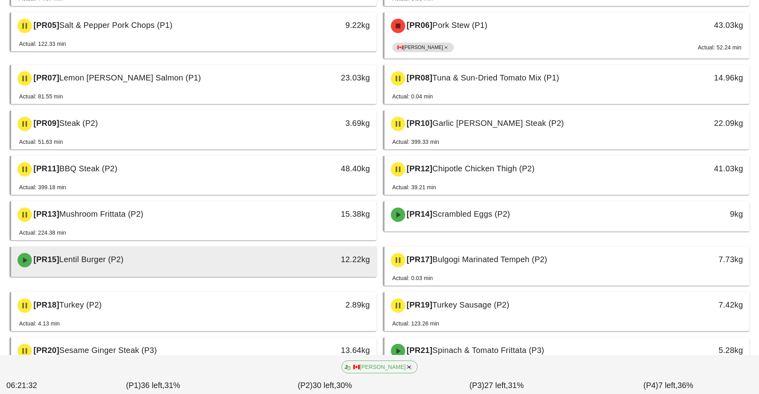
click at [280, 261] on div "[PR15] Lentil Burger (P2)" at bounding box center [148, 260] width 271 height 24
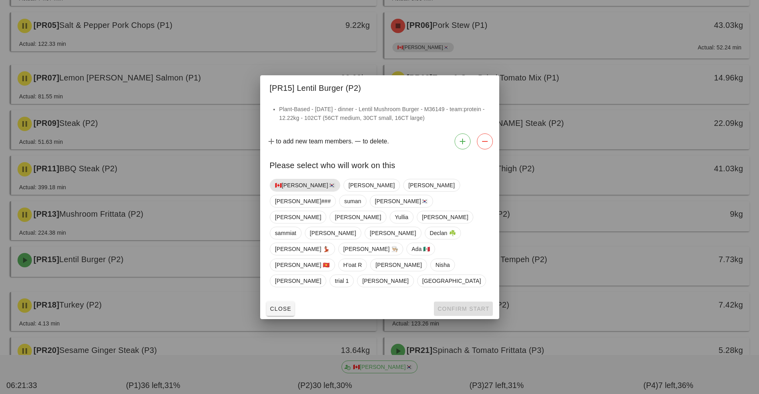
click at [298, 191] on span "🇨🇦[PERSON_NAME]🇰🇷" at bounding box center [305, 185] width 60 height 12
click at [463, 305] on span "Confirm Start" at bounding box center [463, 308] width 52 height 6
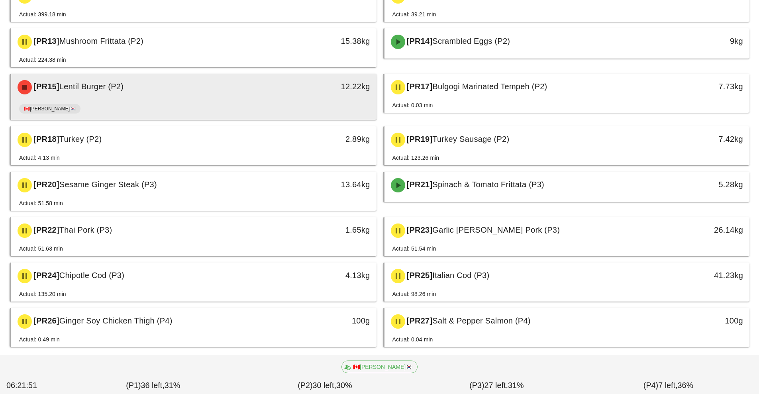
scroll to position [362, 0]
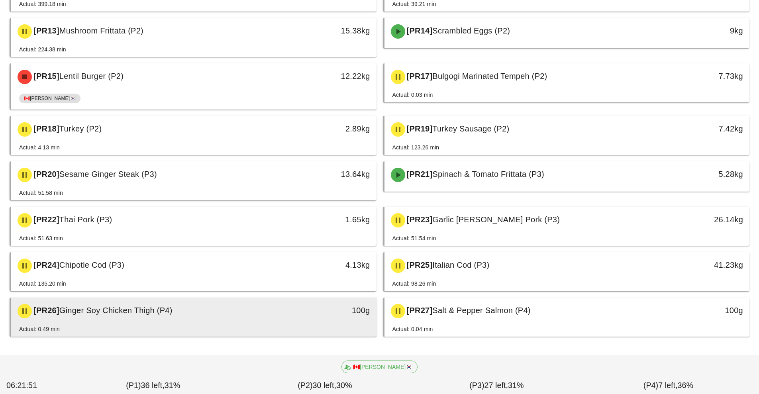
click at [269, 315] on div "[PR26] Ginger Soy Chicken Thigh (P4)" at bounding box center [148, 311] width 271 height 24
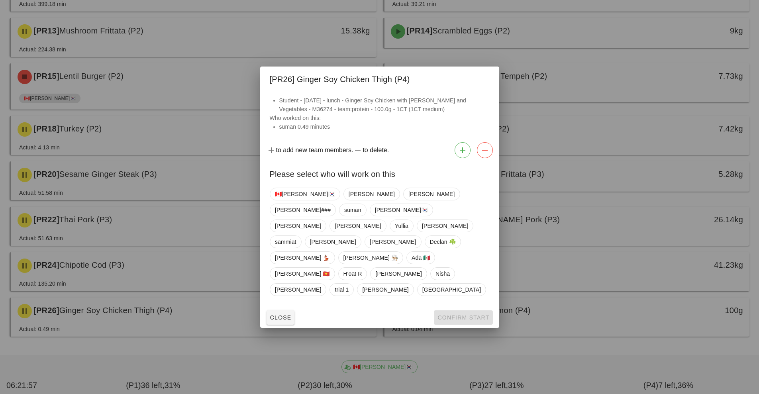
click at [220, 338] on div at bounding box center [379, 197] width 759 height 394
